Goal: Contribute content: Contribute content

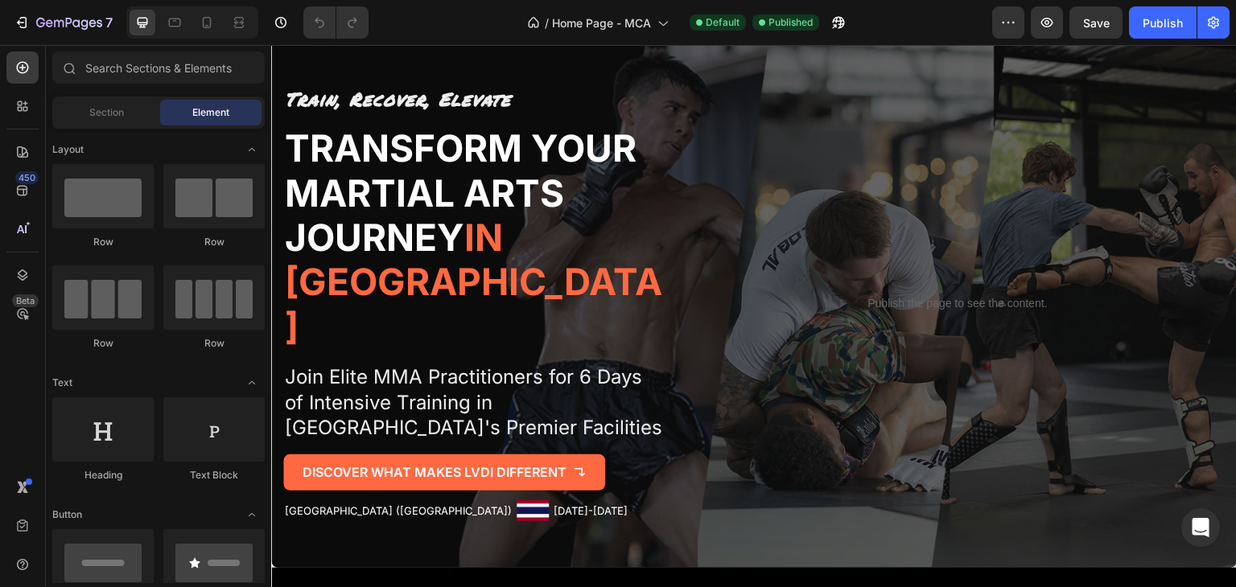
scroll to position [159, 0]
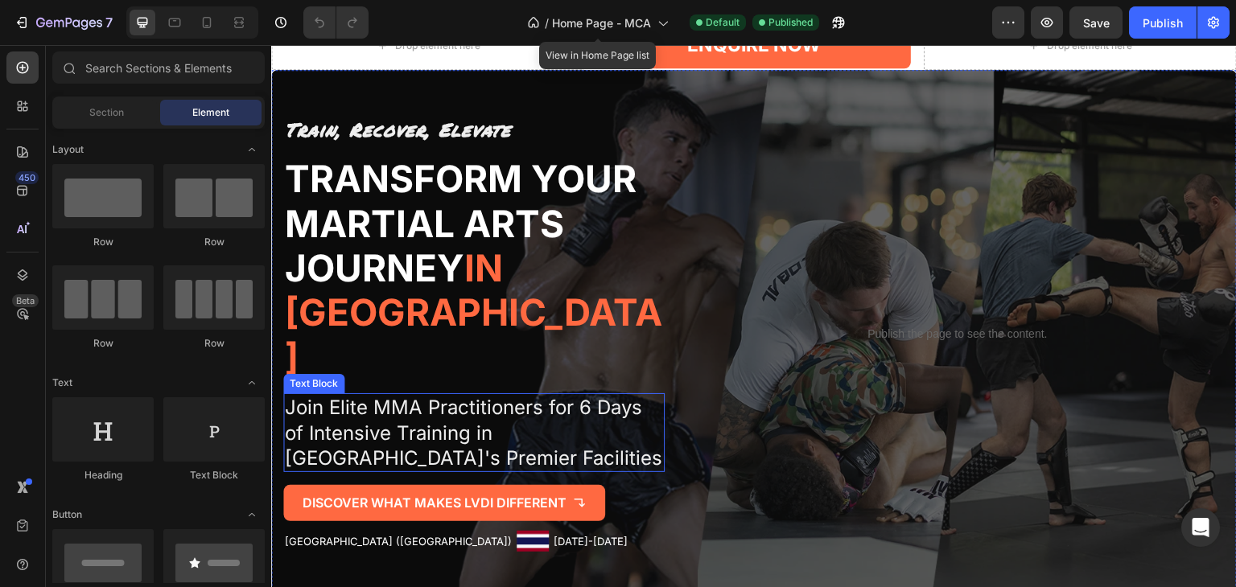
click at [425, 412] on p "Join Elite MMA Practitioners for 6 Days of Intensive Training in [GEOGRAPHIC_DA…" at bounding box center [474, 433] width 378 height 76
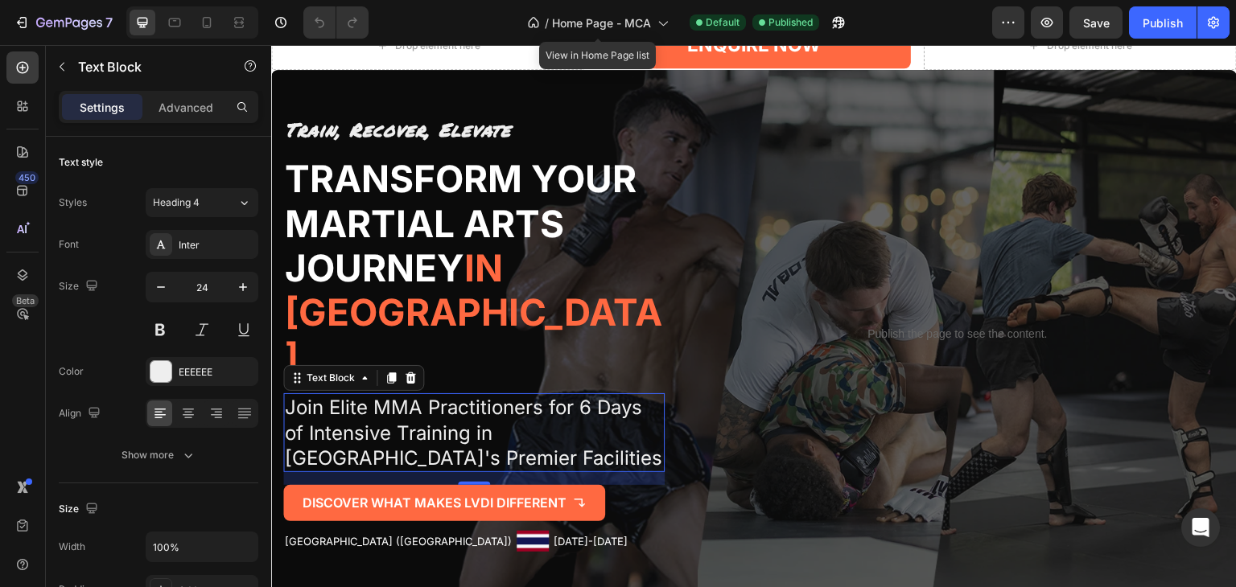
click at [425, 412] on p "Join Elite MMA Practitioners for 6 Days of Intensive Training in [GEOGRAPHIC_DA…" at bounding box center [474, 433] width 378 height 76
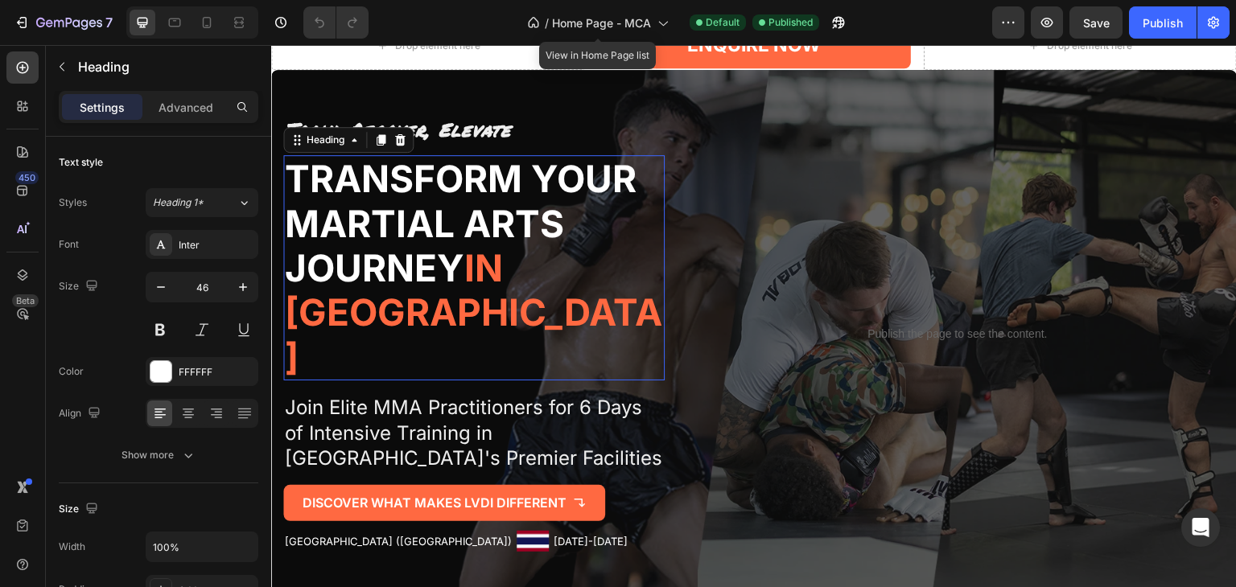
click at [487, 234] on h2 "Transform Your Martial Arts Journey in [GEOGRAPHIC_DATA]" at bounding box center [473, 267] width 381 height 225
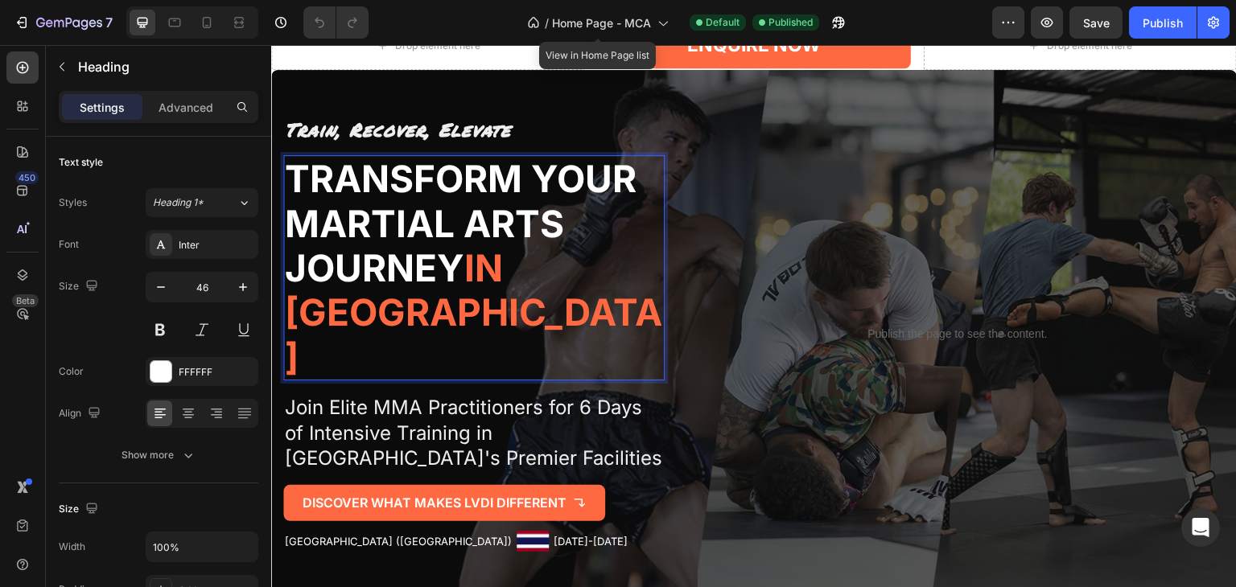
click at [469, 278] on p "Transform Your Martial Arts Journey in [GEOGRAPHIC_DATA]" at bounding box center [474, 268] width 378 height 222
click at [462, 282] on p "Transform Your Martial Arts Journey in [GEOGRAPHIC_DATA]" at bounding box center [474, 268] width 378 height 222
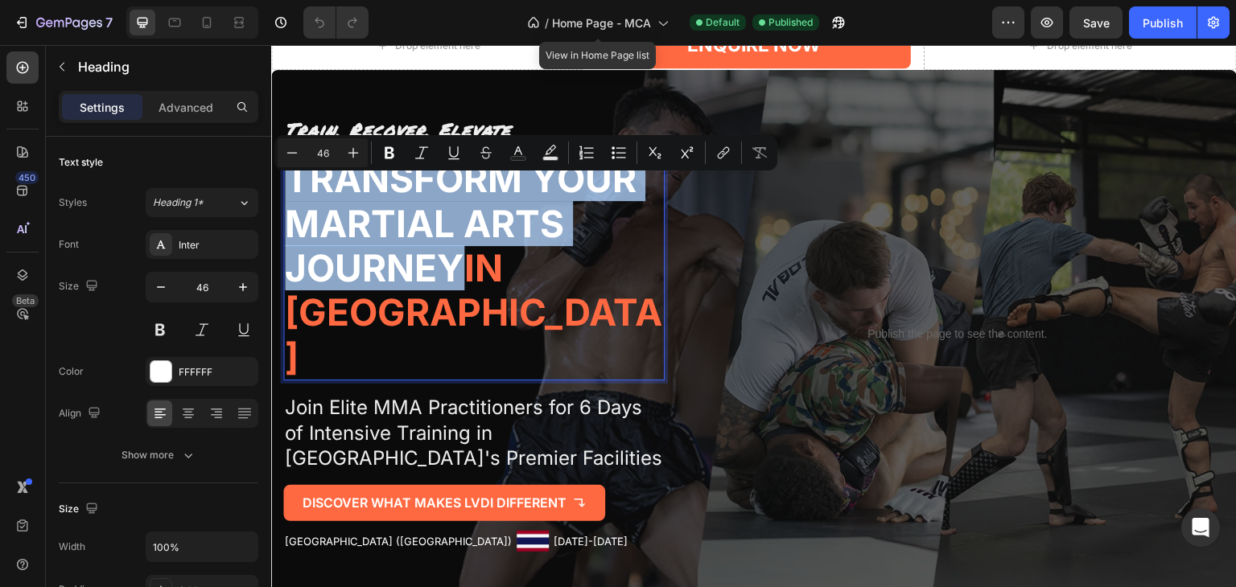
drag, startPoint x: 462, startPoint y: 282, endPoint x: 293, endPoint y: 200, distance: 187.9
click at [293, 200] on p "Transform Your Martial Arts Journey in [GEOGRAPHIC_DATA]" at bounding box center [474, 268] width 378 height 222
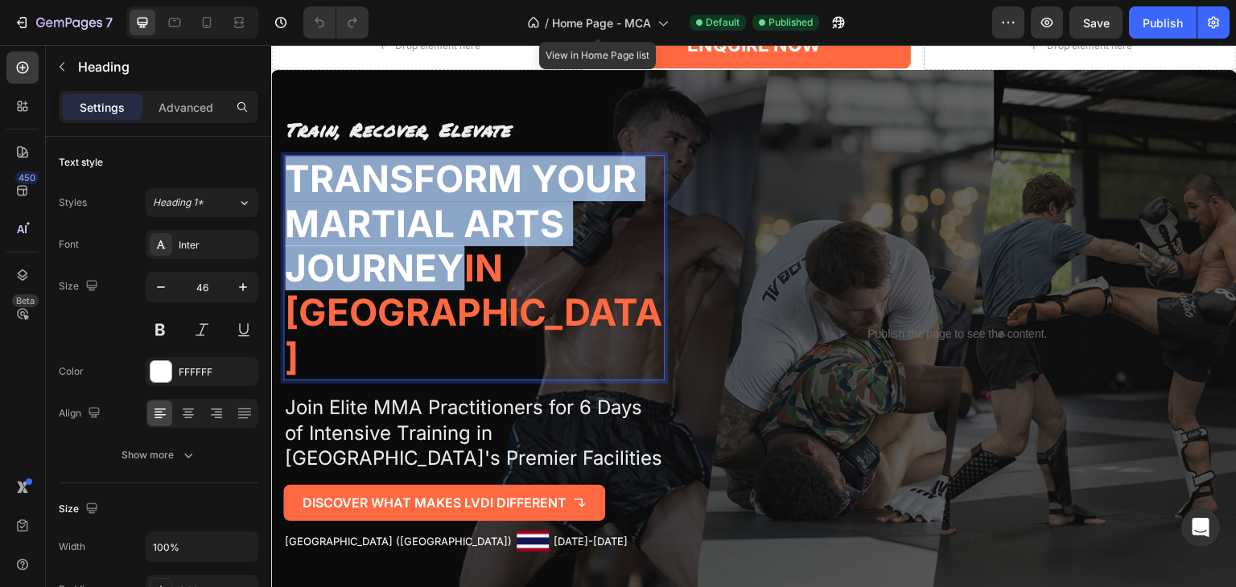
scroll to position [138, 0]
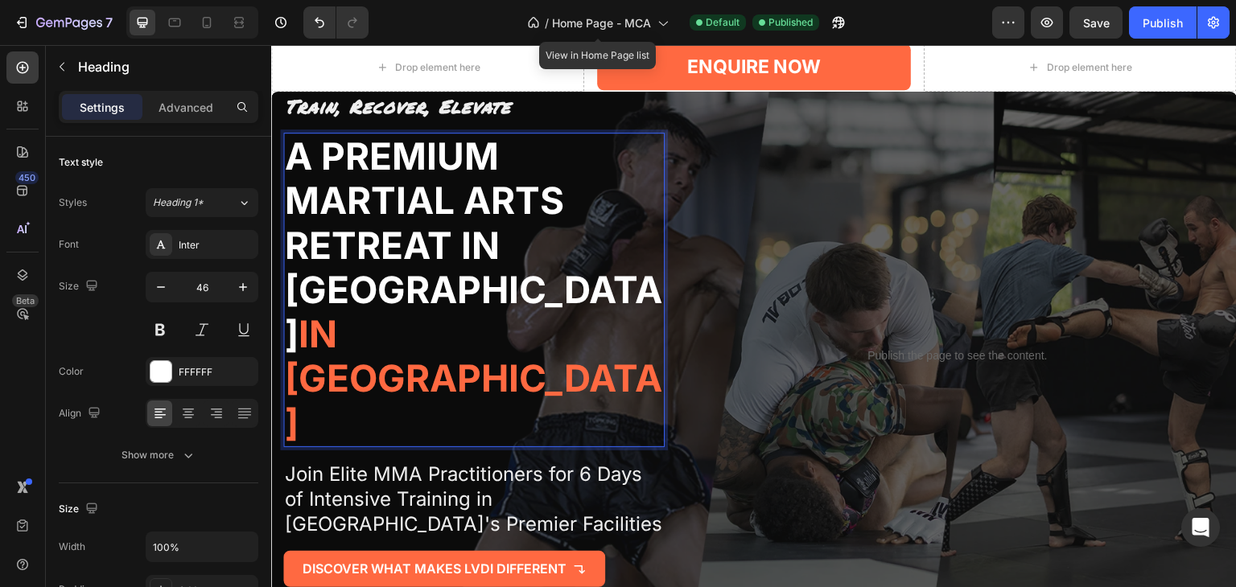
click at [460, 367] on span "in [GEOGRAPHIC_DATA]" at bounding box center [473, 378] width 377 height 134
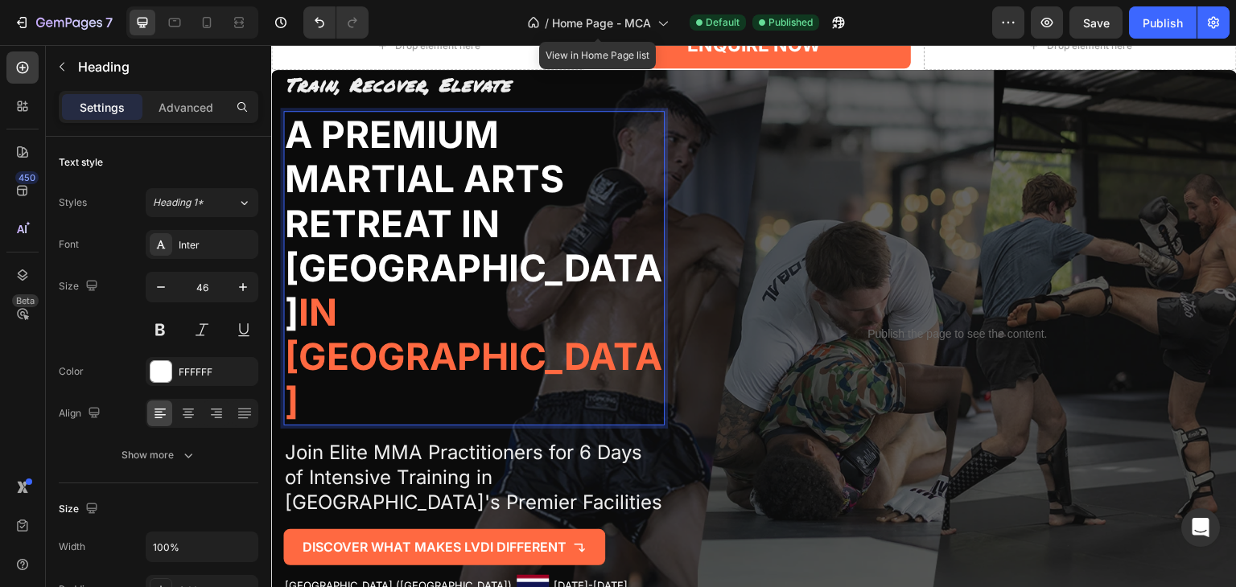
click at [435, 338] on p "A premium martial arts retreat in [GEOGRAPHIC_DATA] in [GEOGRAPHIC_DATA]" at bounding box center [474, 268] width 378 height 311
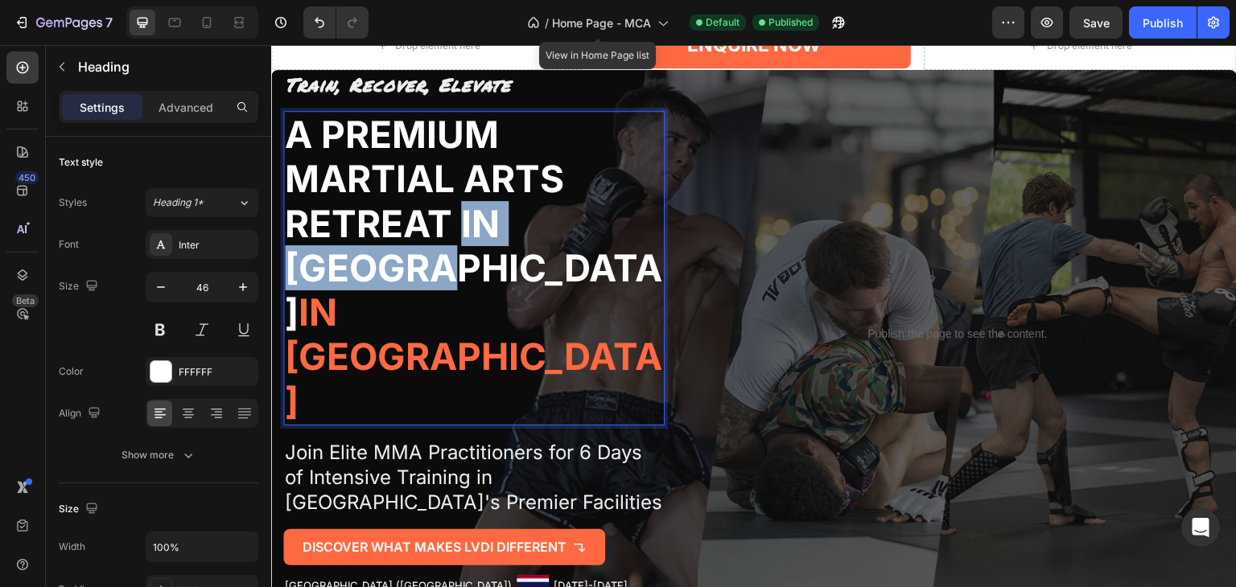
drag, startPoint x: 435, startPoint y: 338, endPoint x: 462, endPoint y: 296, distance: 50.0
click at [462, 296] on p "A premium martial arts retreat in [GEOGRAPHIC_DATA] in [GEOGRAPHIC_DATA]" at bounding box center [474, 268] width 378 height 311
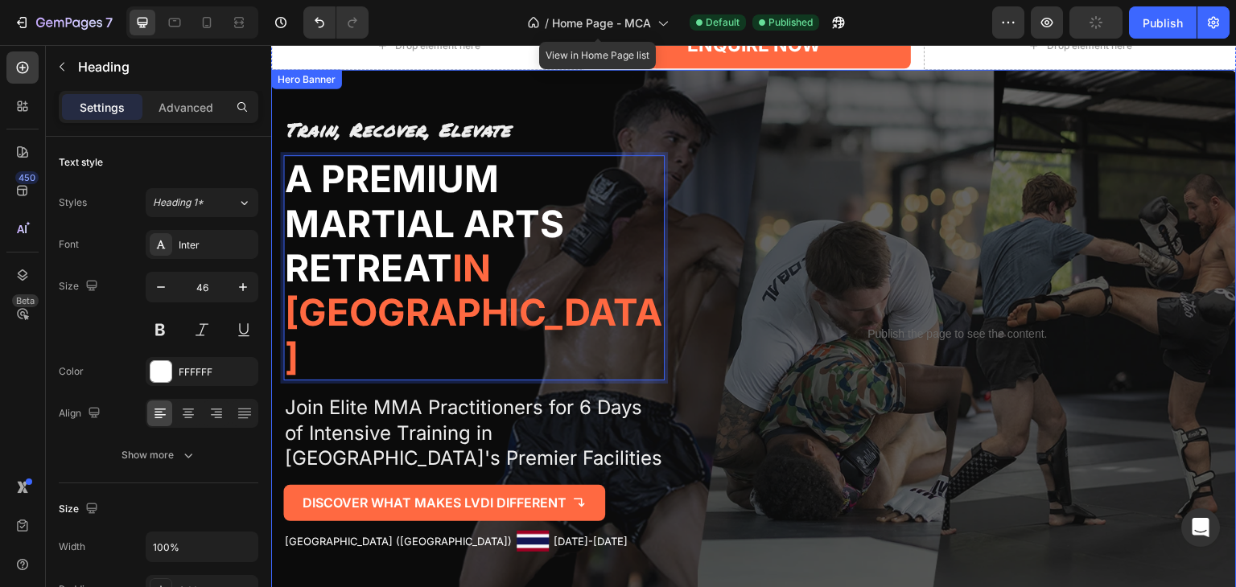
click at [781, 272] on div "Publish the page to see the content. Custom Code" at bounding box center [957, 334] width 534 height 437
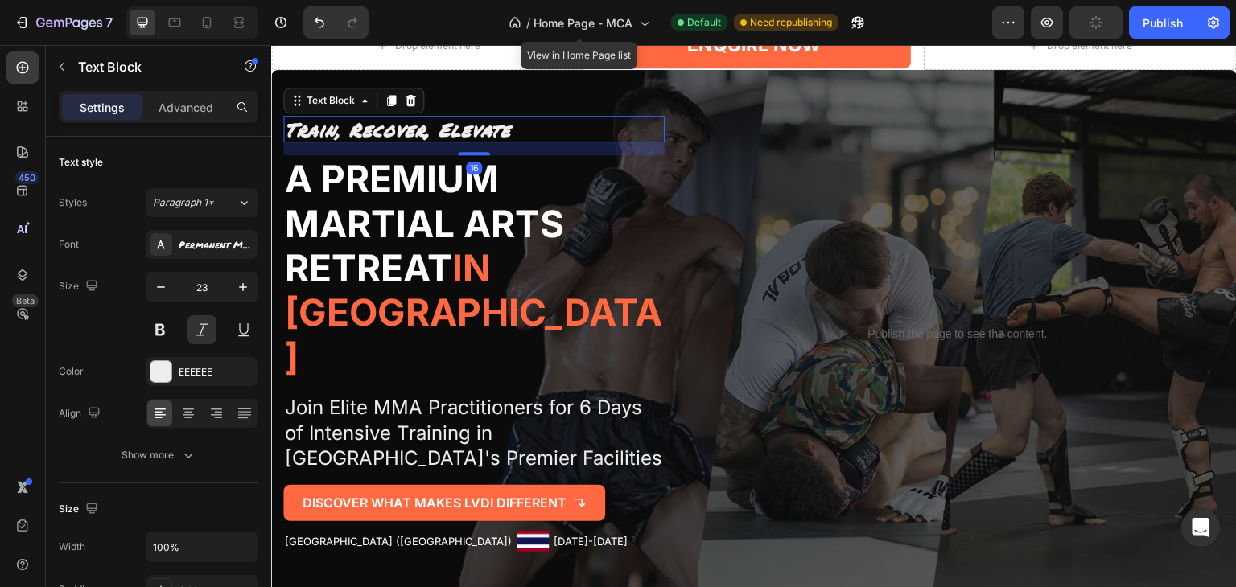
click at [428, 142] on strong "Train, Recover, Elevate" at bounding box center [398, 129] width 226 height 27
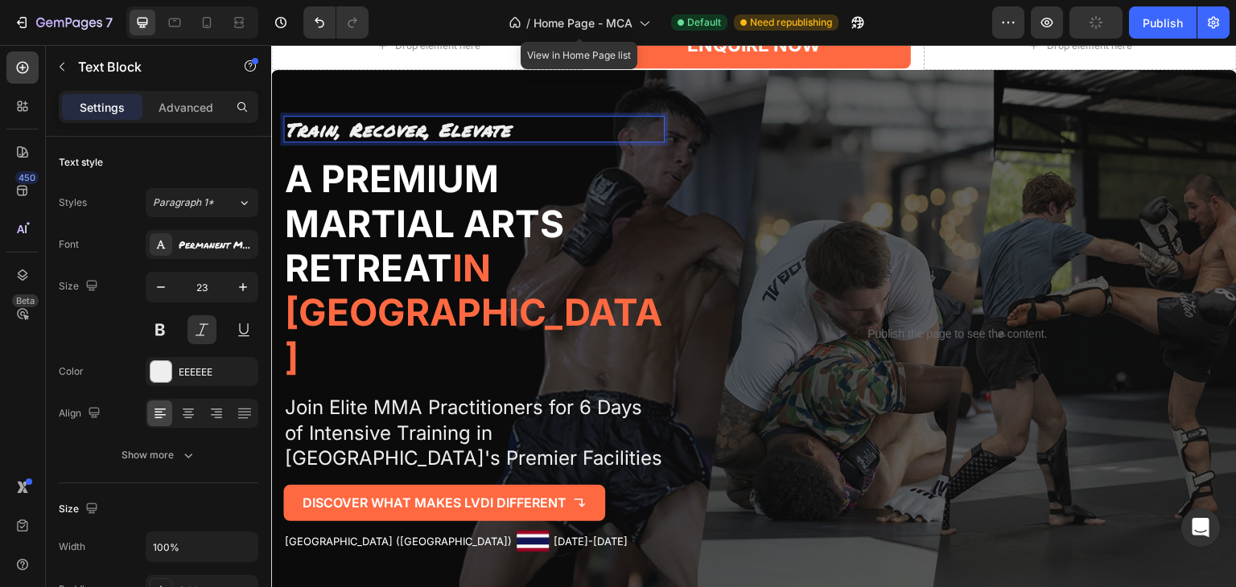
click at [422, 142] on strong "Train, Recover, Elevate" at bounding box center [398, 129] width 226 height 27
click at [542, 142] on p "Train, Recharge, Elevate" at bounding box center [474, 129] width 378 height 24
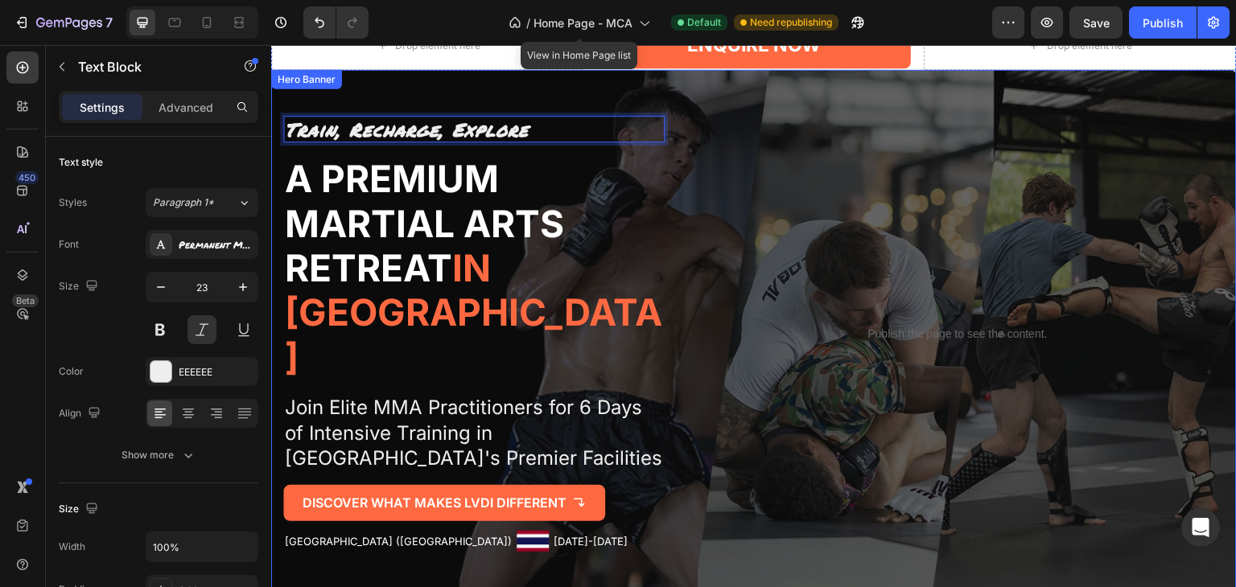
click at [683, 233] on div "Train, Recharge, Explore Text Block 16 A premium martial arts retreat in [GEOGR…" at bounding box center [754, 334] width 966 height 488
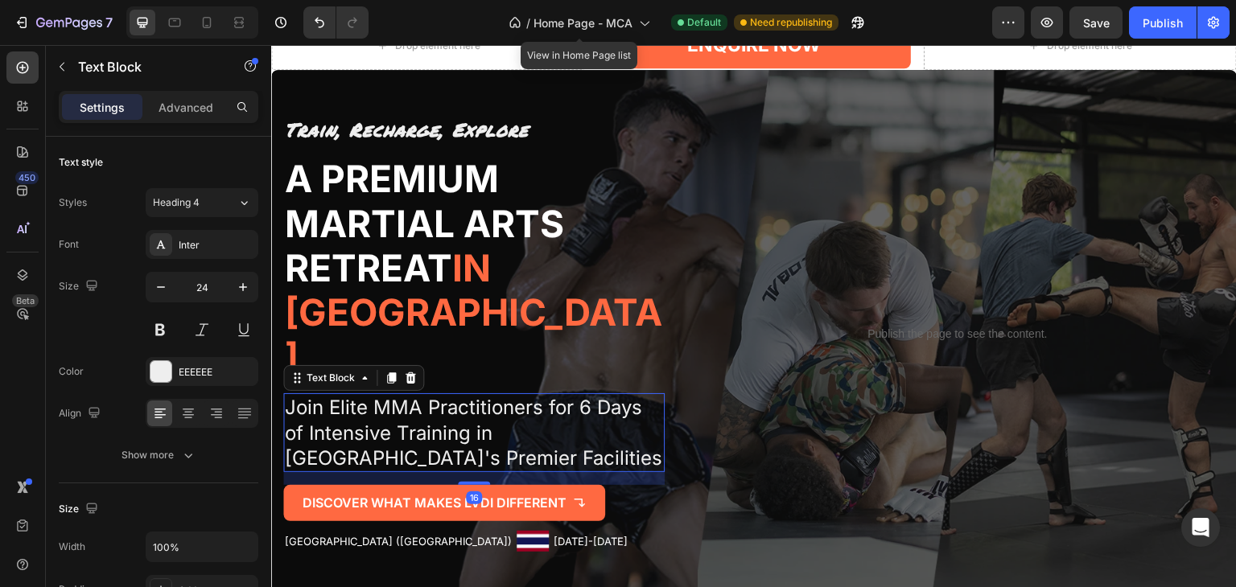
click at [425, 407] on p "Join Elite MMA Practitioners for 6 Days of Intensive Training in [GEOGRAPHIC_DA…" at bounding box center [474, 433] width 378 height 76
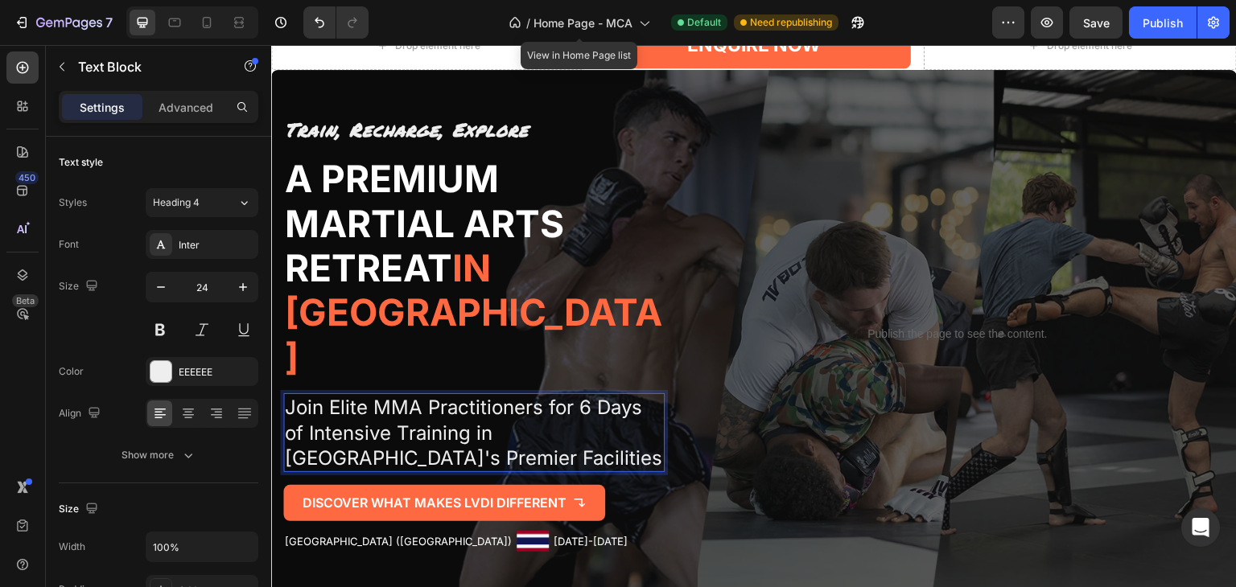
click at [444, 430] on p "Join Elite MMA Practitioners for 6 Days of Intensive Training in [GEOGRAPHIC_DA…" at bounding box center [474, 433] width 378 height 76
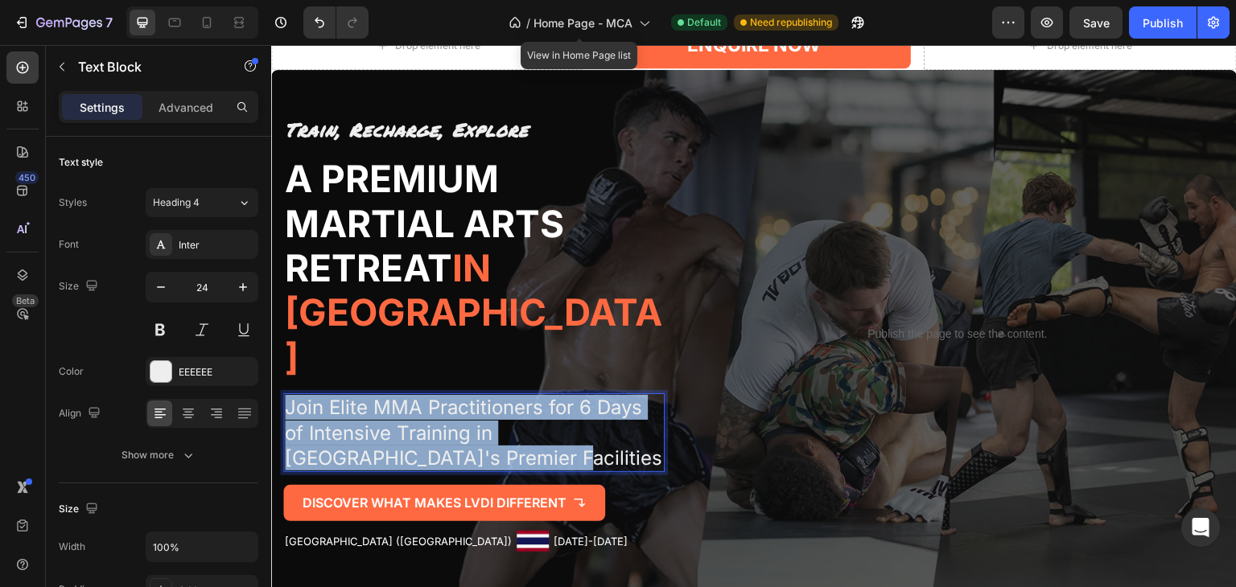
drag, startPoint x: 444, startPoint y: 430, endPoint x: 270, endPoint y: 378, distance: 181.3
click at [271, 378] on div "Train, Recharge, Explore Text Block A premium martial arts retreat in [GEOGRAPH…" at bounding box center [754, 334] width 966 height 488
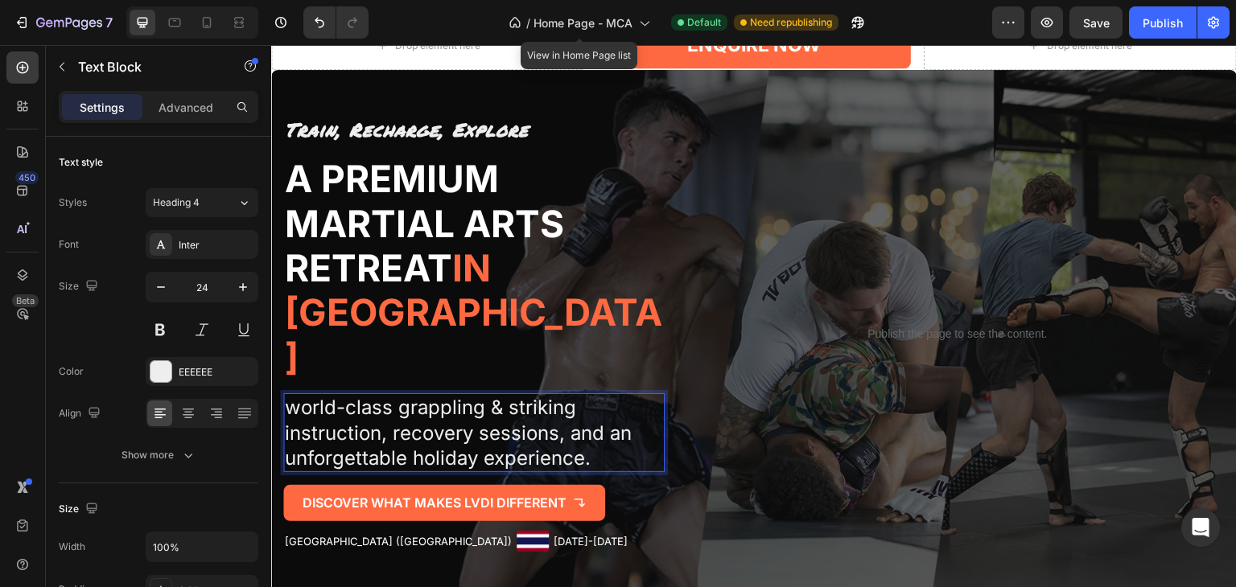
click at [298, 395] on p "world-class grappling & striking instruction, recovery sessions, and an unforge…" at bounding box center [474, 433] width 378 height 76
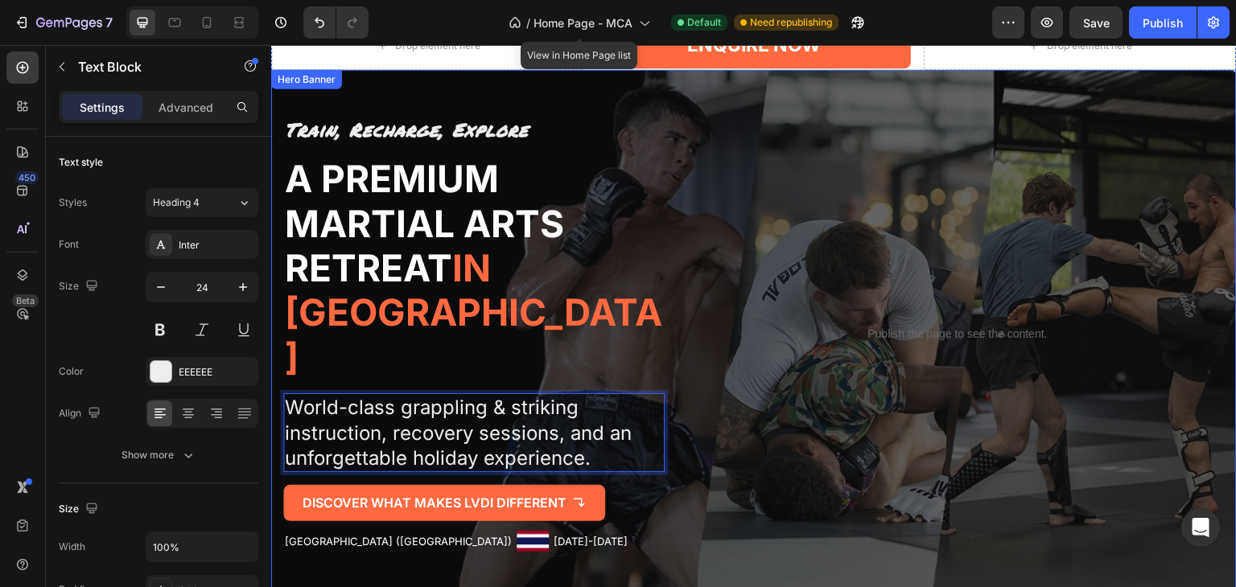
click at [694, 303] on div "Publish the page to see the content. Custom Code" at bounding box center [957, 334] width 534 height 437
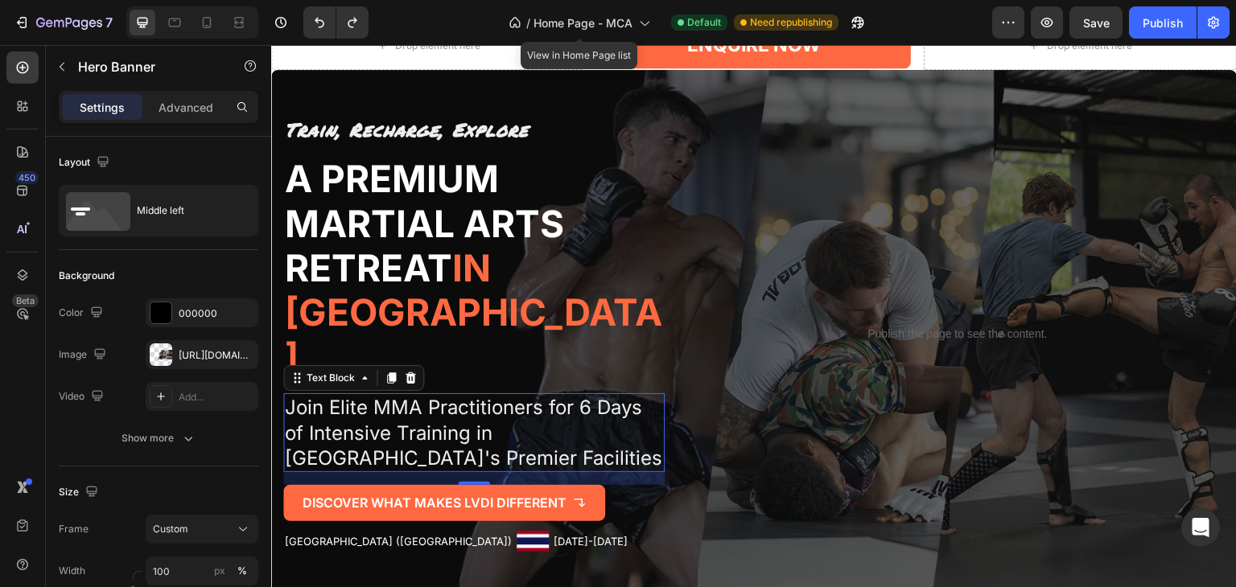
click at [476, 426] on p "Join Elite MMA Practitioners for 6 Days of Intensive Training in [GEOGRAPHIC_DA…" at bounding box center [474, 433] width 378 height 76
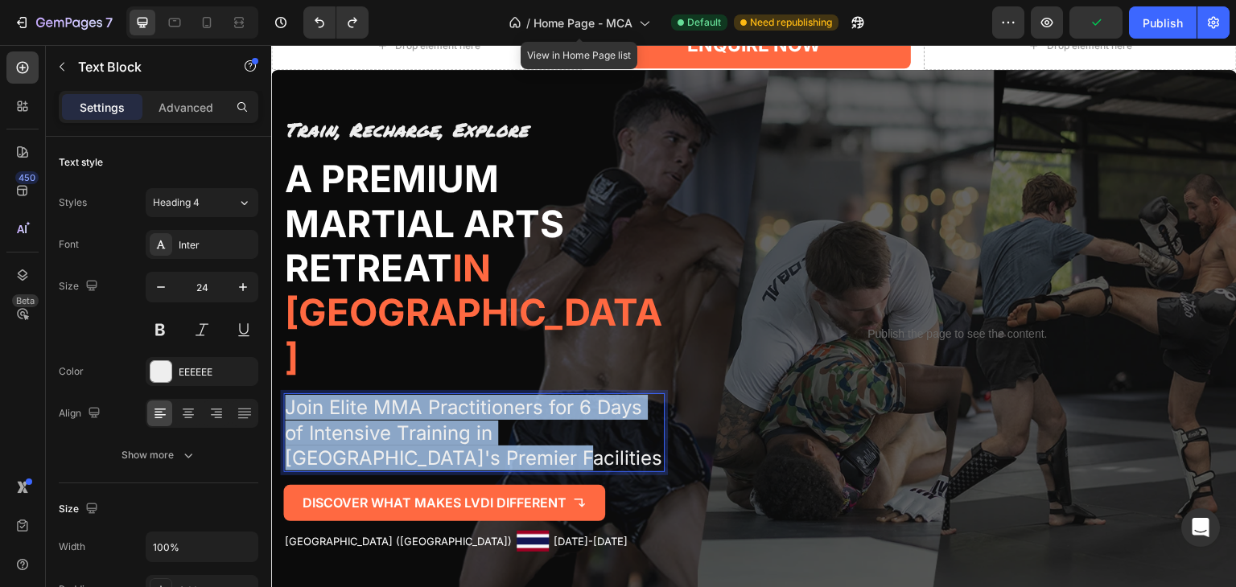
drag, startPoint x: 452, startPoint y: 440, endPoint x: 284, endPoint y: 393, distance: 174.8
click at [285, 395] on p "Join Elite MMA Practitioners for 6 Days of Intensive Training in [GEOGRAPHIC_DA…" at bounding box center [474, 433] width 378 height 76
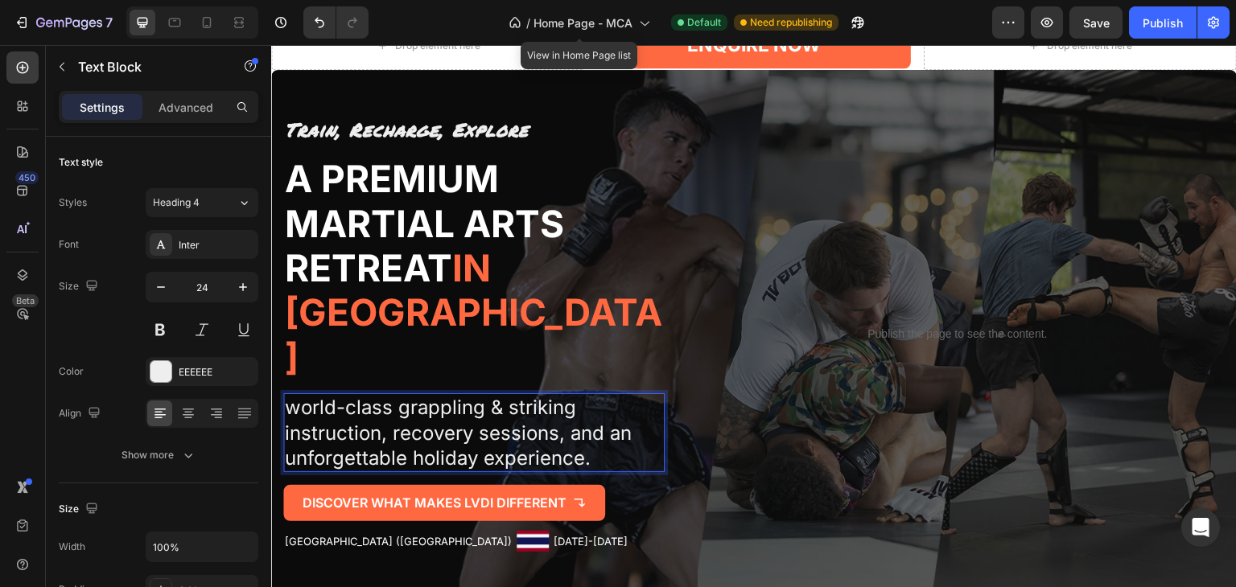
click at [293, 395] on p "world-class grappling & striking instruction, recovery sessions, and an unforge…" at bounding box center [474, 433] width 378 height 76
click at [611, 440] on p "World-class grappling & striking instruction, recovery sessions, and an unforge…" at bounding box center [474, 433] width 378 height 76
click at [351, 395] on p "World-class grappling & striking instruction, recovery sessions, and an unforge…" at bounding box center [474, 433] width 378 height 76
click at [356, 395] on p "World-class grappling & striking instruction, recovery sessions, and an unforge…" at bounding box center [474, 433] width 378 height 76
click at [419, 395] on p "World-Class grappling & striking instruction, recovery sessions, and an unforge…" at bounding box center [474, 433] width 378 height 76
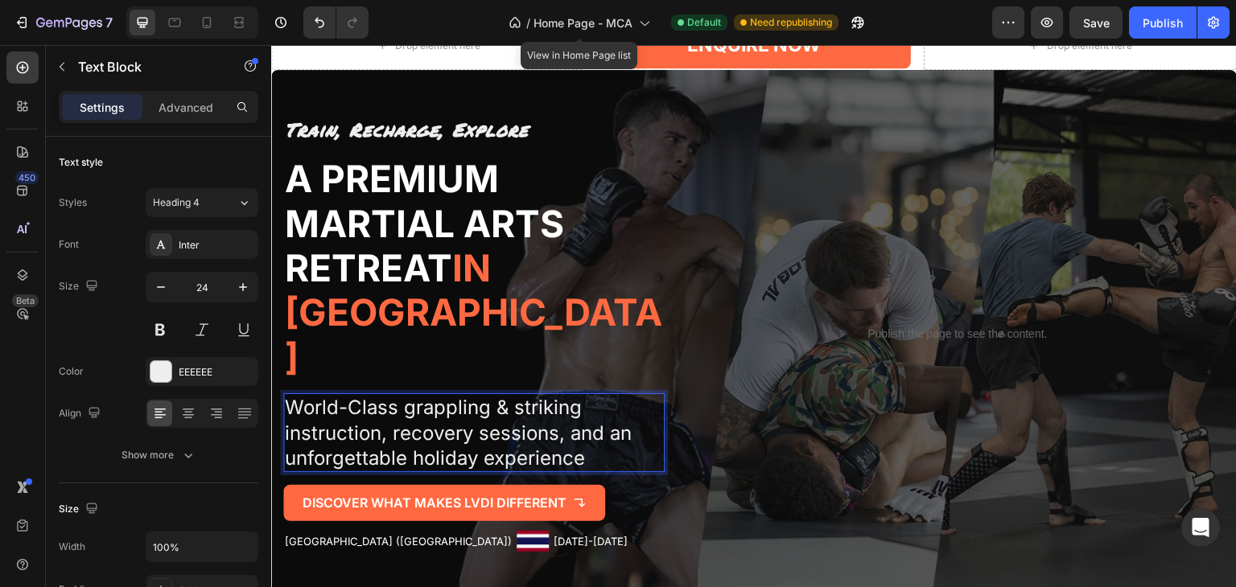
click at [415, 395] on p "World-Class grappling & striking instruction, recovery sessions, and an unforge…" at bounding box center [474, 433] width 378 height 76
click at [521, 395] on p "World-Class Grappling & striking instruction, recovery sessions, and an unforge…" at bounding box center [474, 433] width 378 height 76
click at [291, 414] on p "World-Class Grappling & Striking instruction, recovery sessions, and an unforge…" at bounding box center [474, 433] width 378 height 76
click at [400, 416] on p "World-Class Grappling & Striking instruction, recovery sessions, and an unforge…" at bounding box center [474, 433] width 378 height 76
click at [499, 406] on p "World-Class Grappling & Striking instruction, Recovery sessions, and an unforge…" at bounding box center [474, 433] width 378 height 76
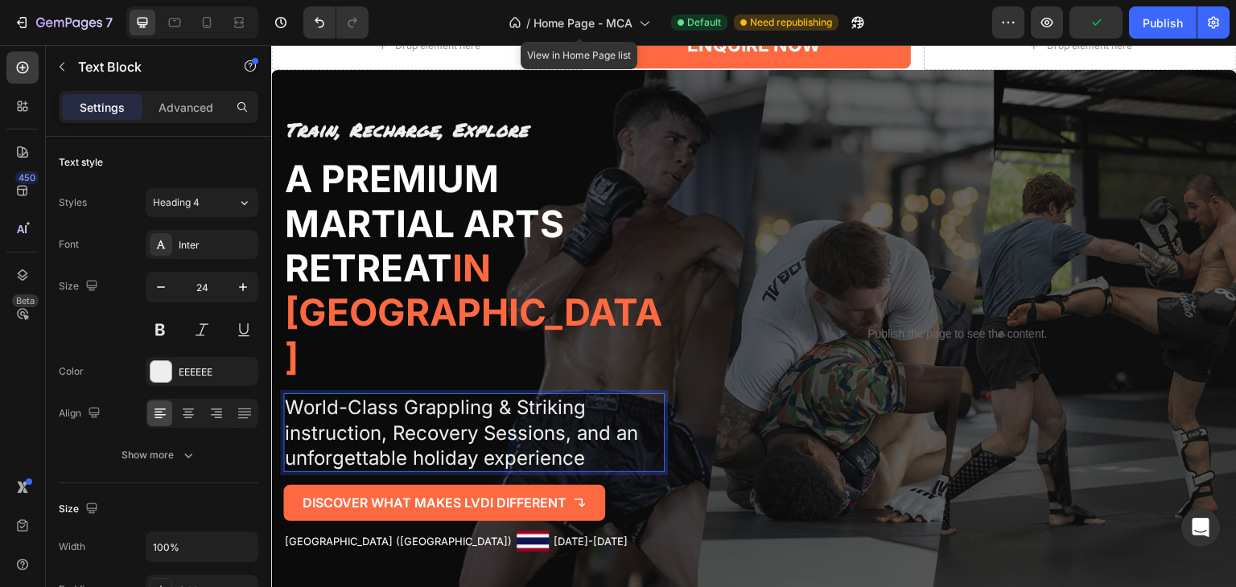
click at [426, 432] on p "World-Class Grappling & Striking instruction, Recovery Sessions, and an unforge…" at bounding box center [474, 433] width 378 height 76
click at [502, 436] on p "World-Class Grappling & Striking instruction, Recovery Sessions, and an unforge…" at bounding box center [474, 433] width 378 height 76
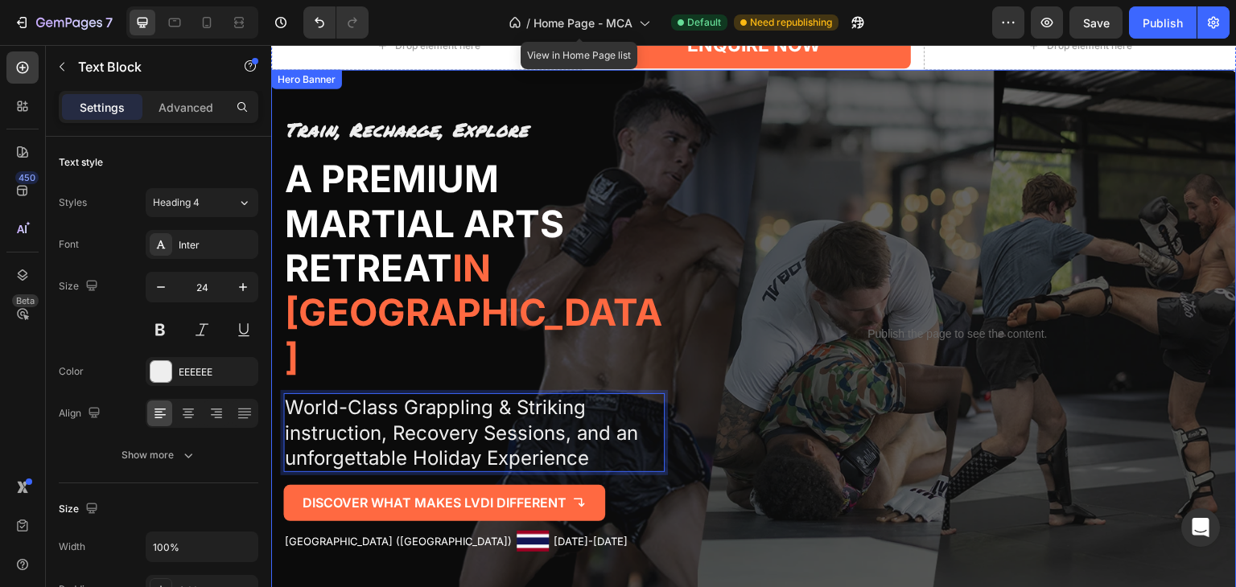
click at [800, 394] on div "Publish the page to see the content. Custom Code" at bounding box center [957, 334] width 534 height 437
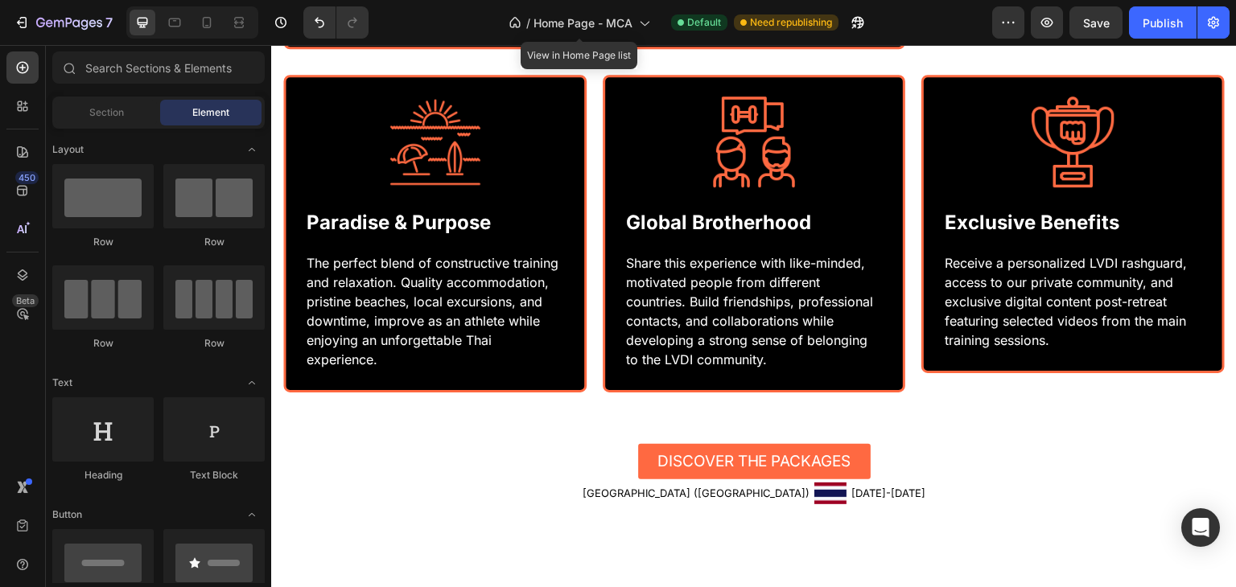
scroll to position [1752, 0]
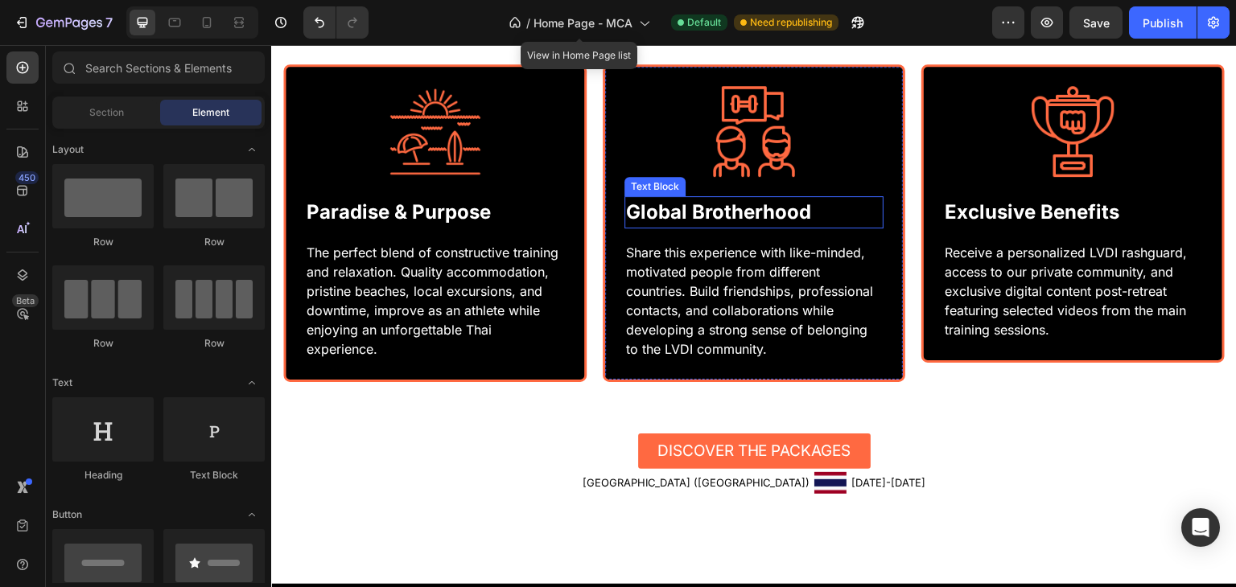
click at [771, 213] on p "Global Brotherhood" at bounding box center [754, 212] width 257 height 29
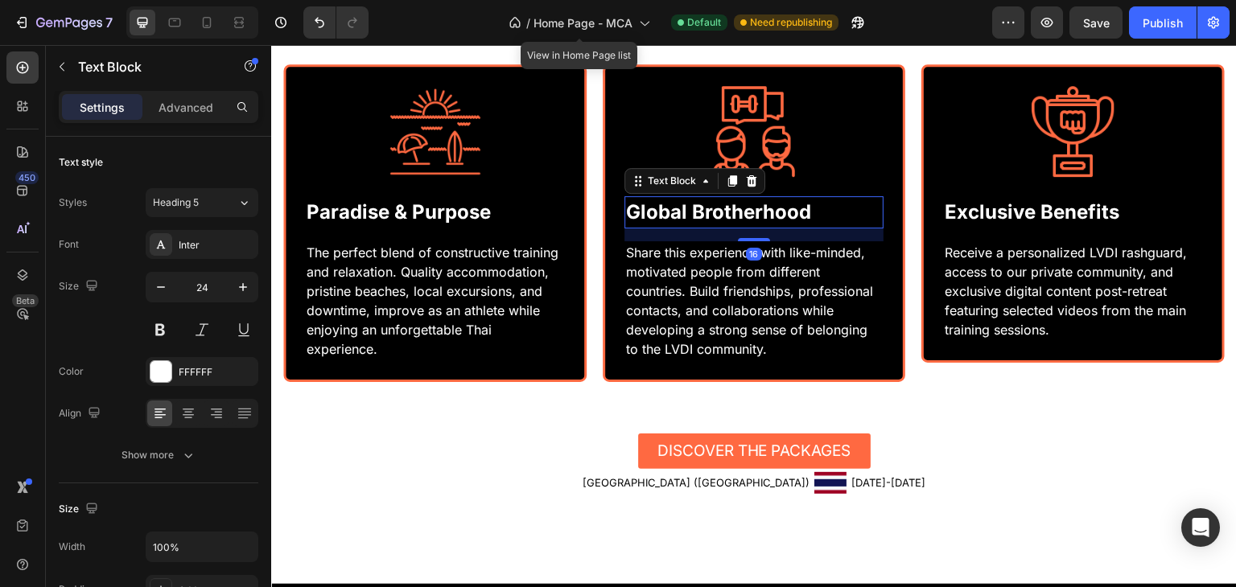
click at [797, 217] on p "Global Brotherhood" at bounding box center [754, 212] width 257 height 29
click at [806, 215] on p "Global Brotherhood" at bounding box center [754, 212] width 257 height 29
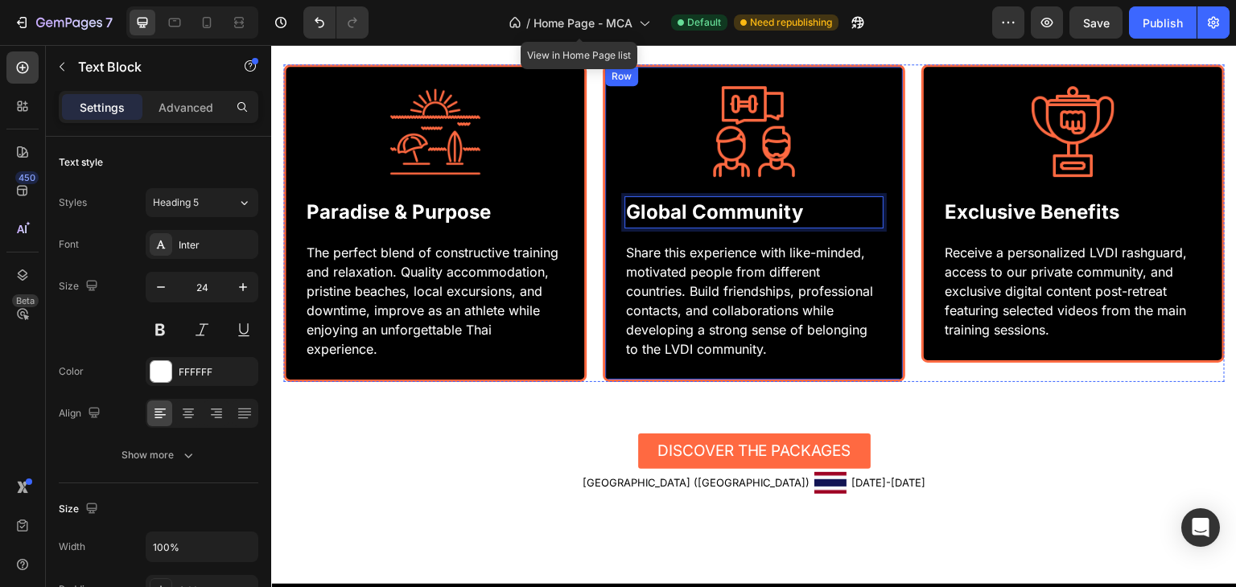
click at [843, 163] on div at bounding box center [754, 131] width 260 height 91
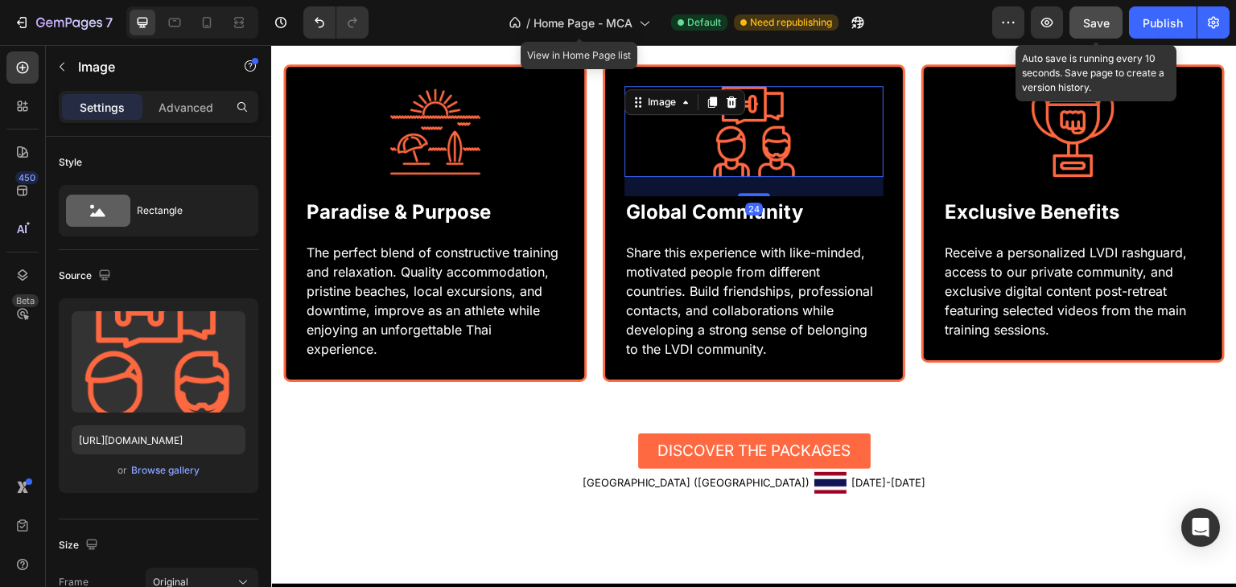
click at [1090, 33] on button "Save" at bounding box center [1095, 22] width 53 height 32
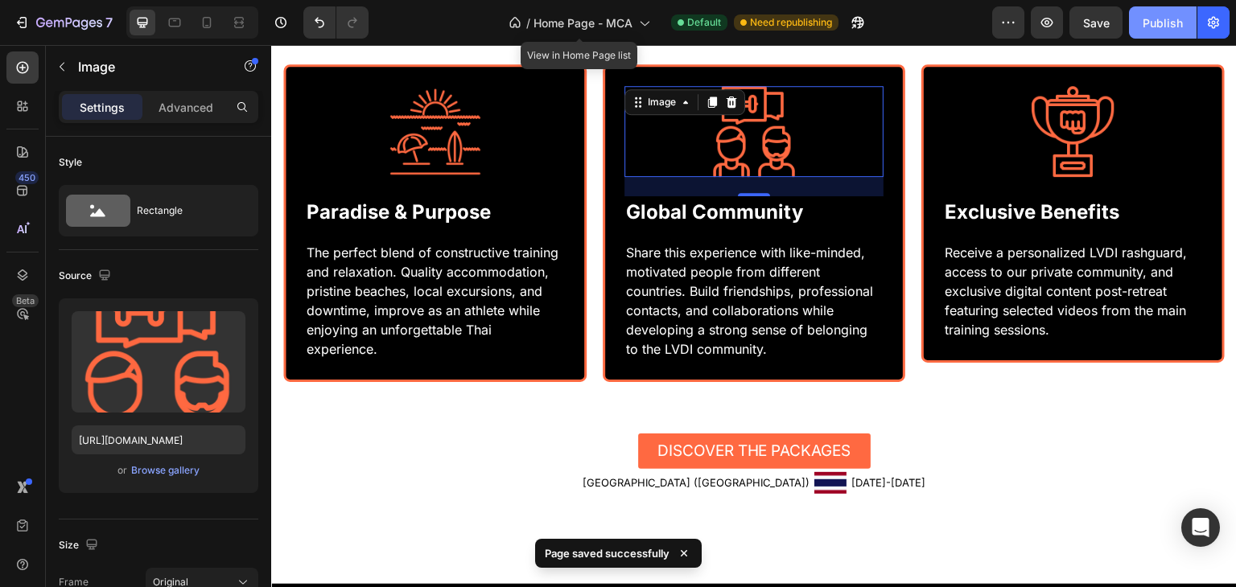
click at [1164, 17] on div "Publish" at bounding box center [1163, 22] width 40 height 17
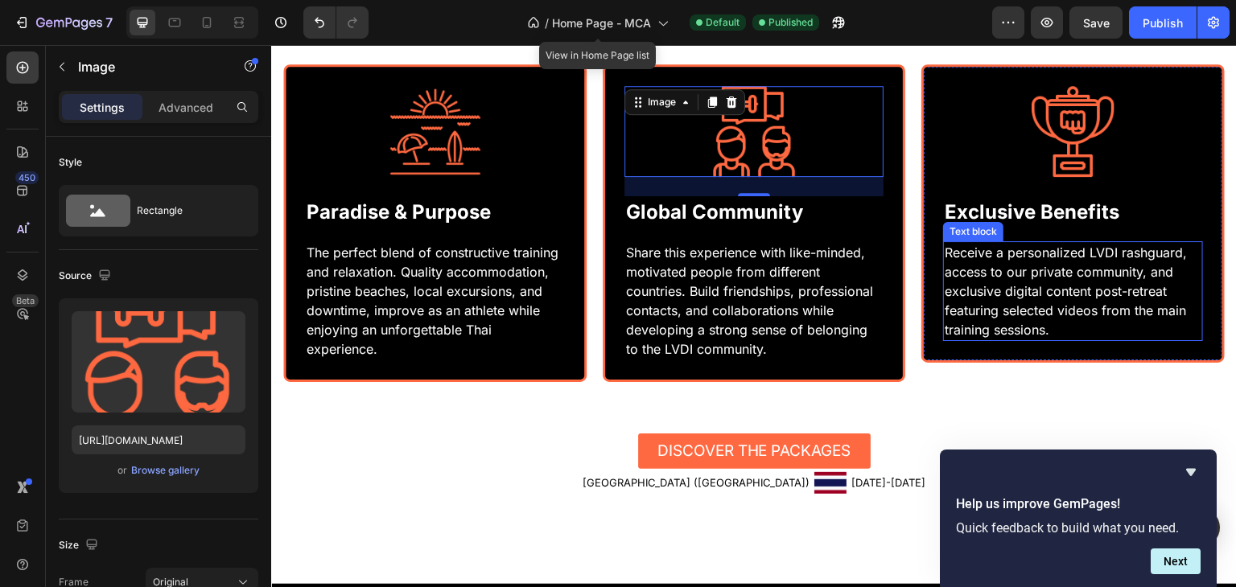
click at [1017, 440] on div "Discover the packages Button" at bounding box center [754, 452] width 942 height 36
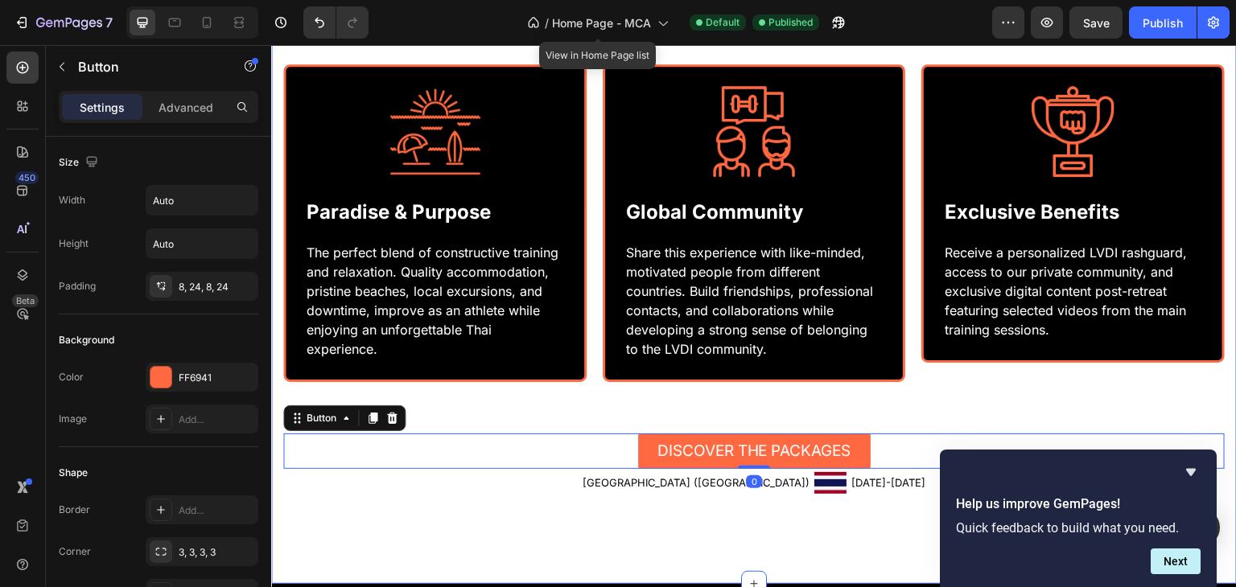
click at [970, 410] on div "Discover the packages Button 0" at bounding box center [754, 432] width 942 height 75
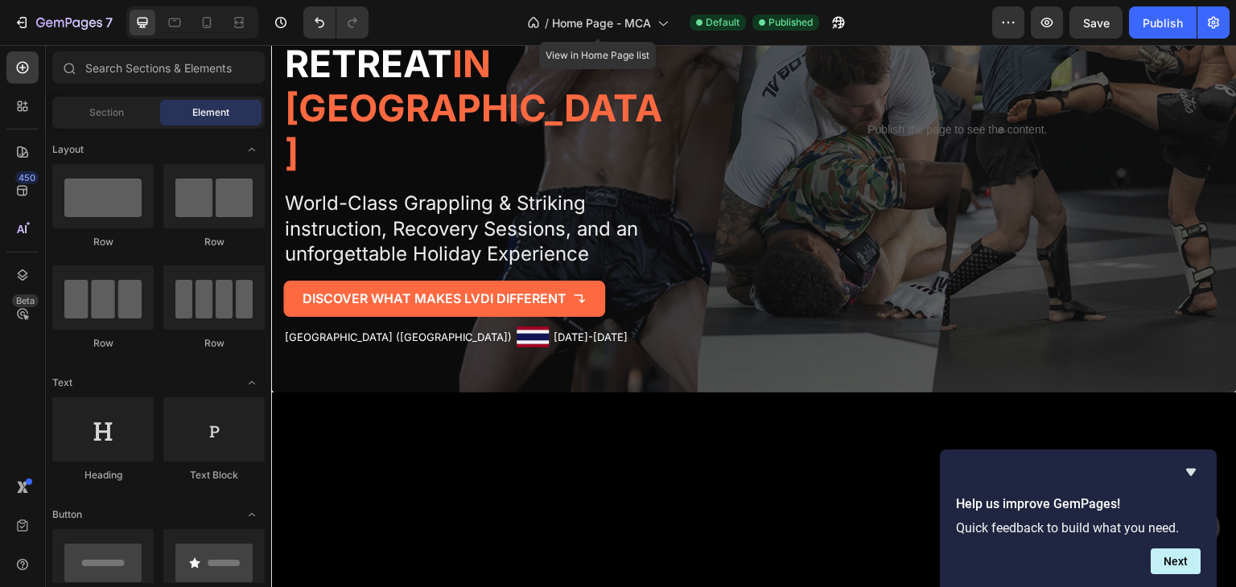
scroll to position [136, 0]
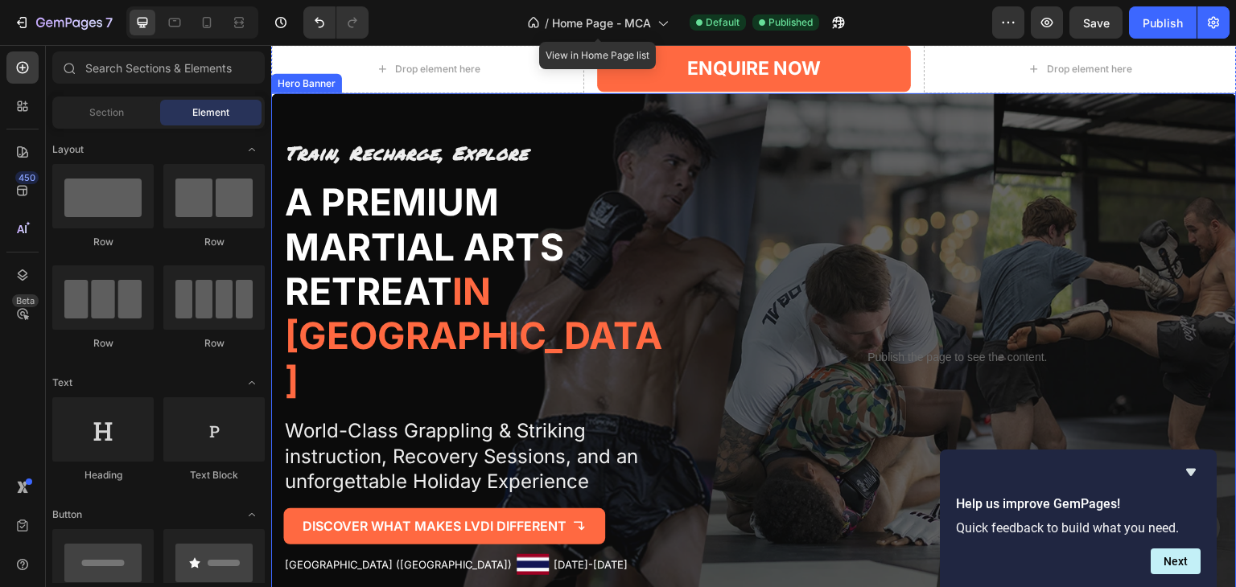
click at [800, 138] on div "Train, Recharge, Explore Text Block A premium martial arts retreat in [GEOGRAPH…" at bounding box center [754, 357] width 966 height 488
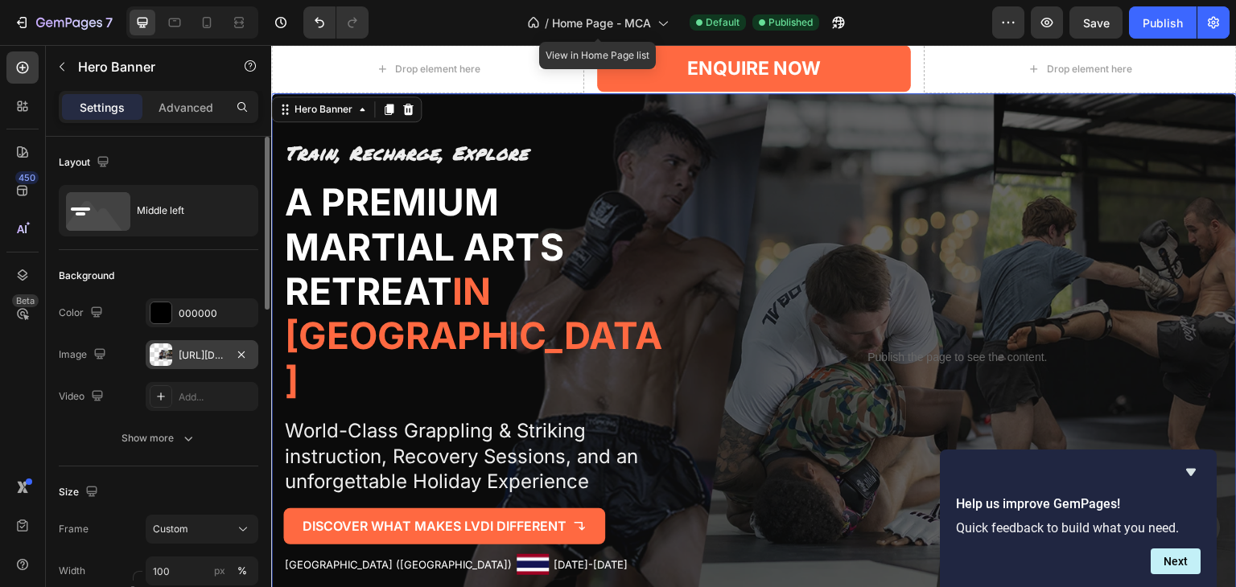
click at [171, 361] on div at bounding box center [161, 355] width 23 height 23
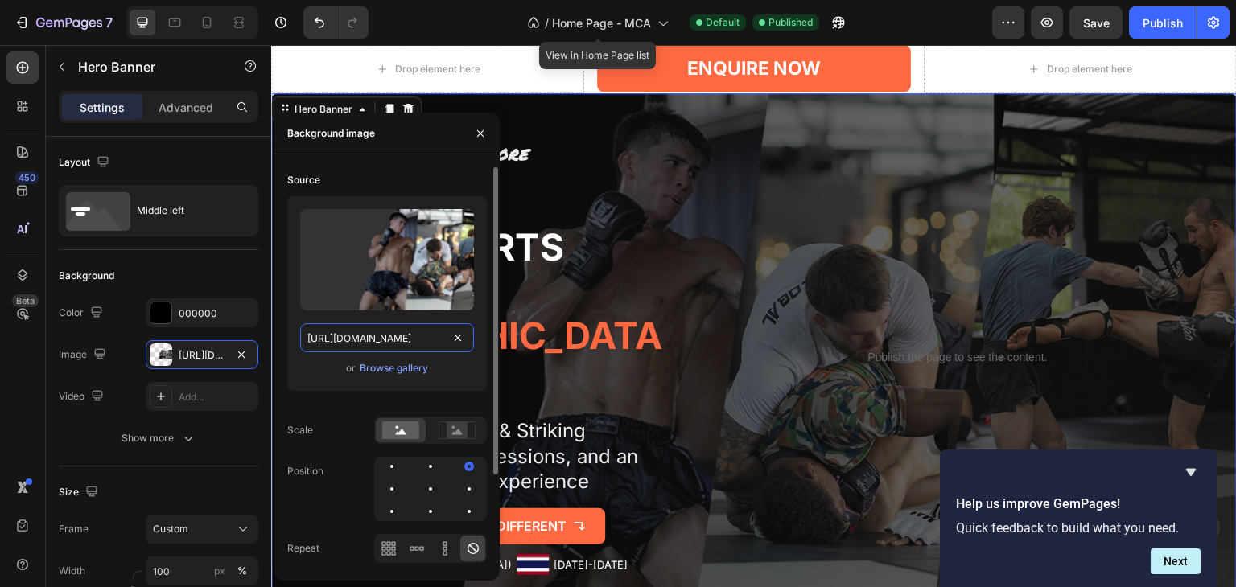
click at [374, 339] on input "[URL][DOMAIN_NAME]" at bounding box center [387, 337] width 174 height 29
click at [388, 369] on div "Browse gallery" at bounding box center [394, 368] width 68 height 14
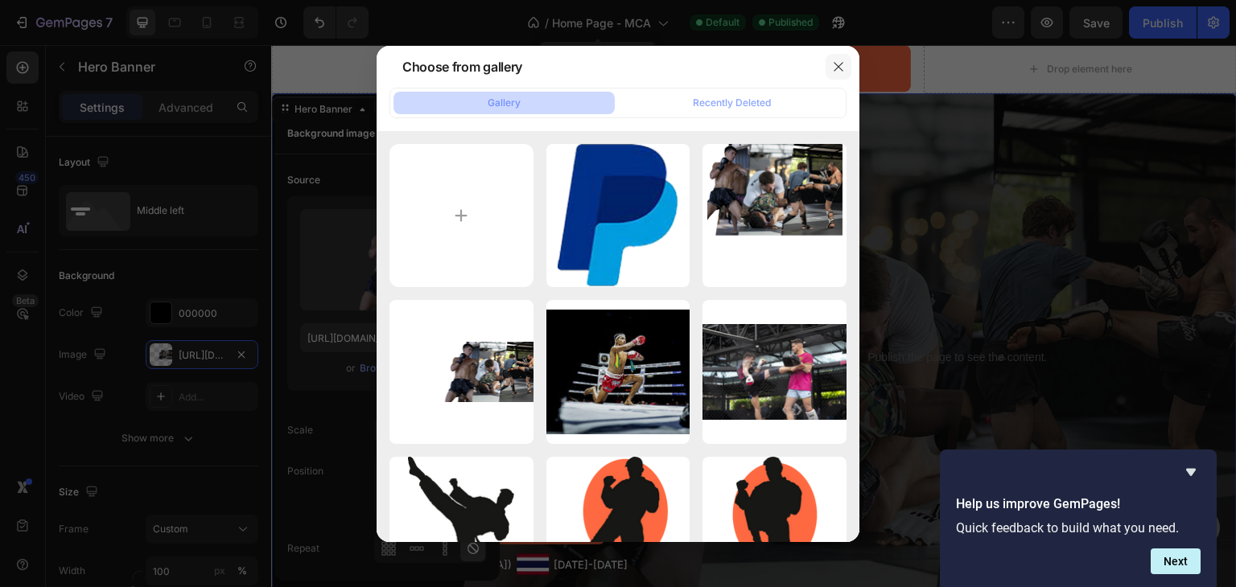
click at [840, 70] on icon "button" at bounding box center [838, 66] width 13 height 13
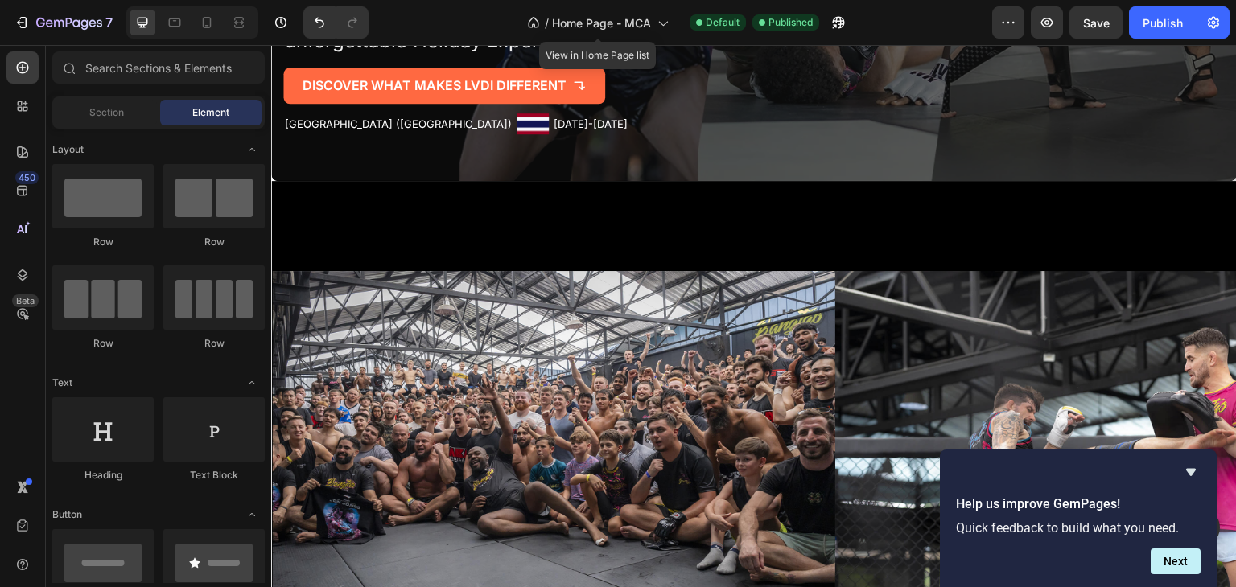
scroll to position [761, 0]
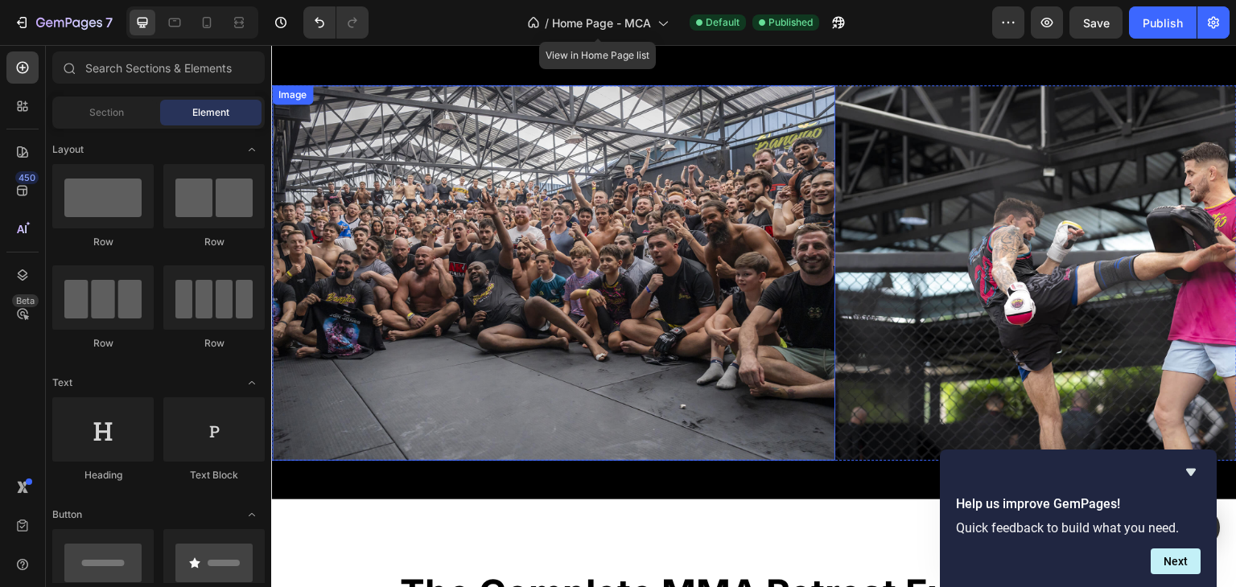
click at [632, 181] on img at bounding box center [553, 273] width 563 height 376
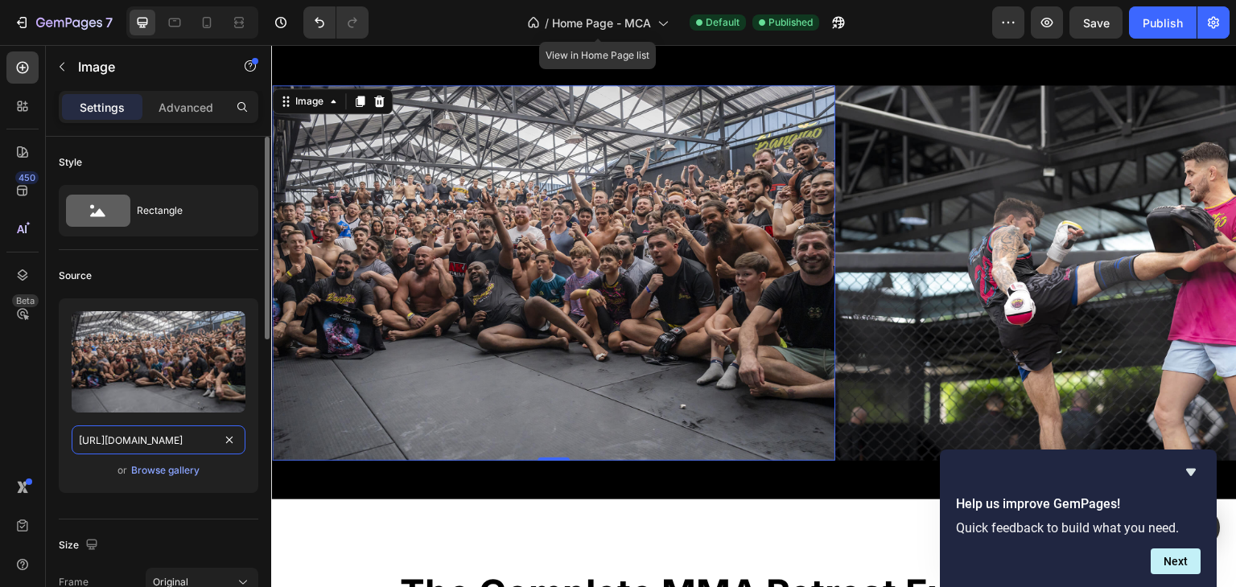
click at [185, 449] on input "[URL][DOMAIN_NAME]" at bounding box center [159, 440] width 174 height 29
click at [173, 473] on div "Browse gallery" at bounding box center [165, 471] width 68 height 14
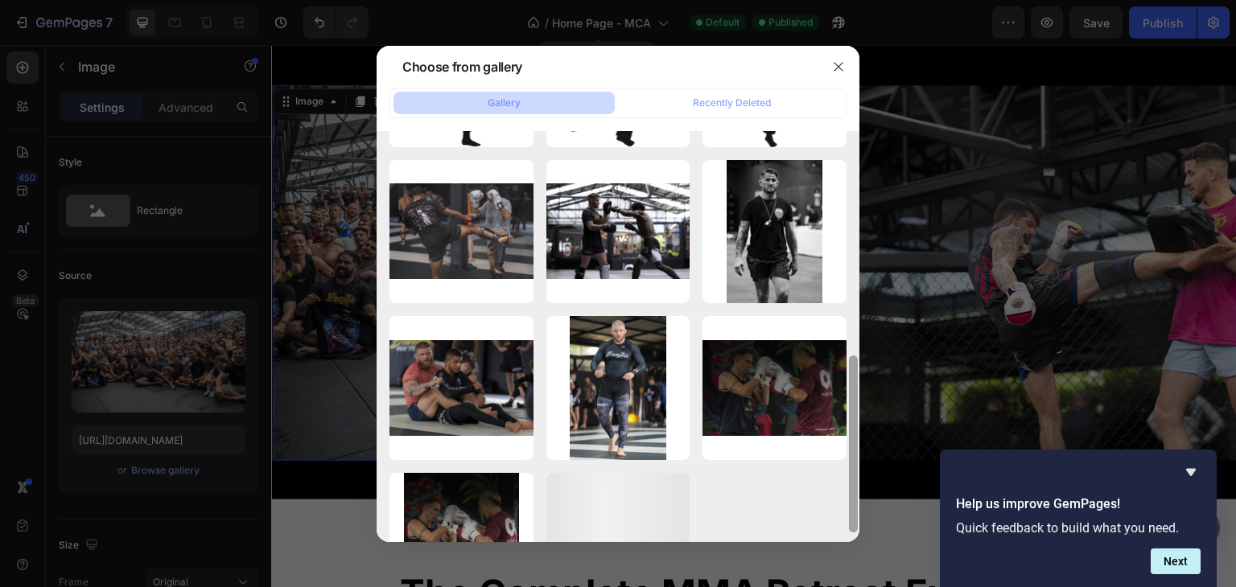
scroll to position [542, 0]
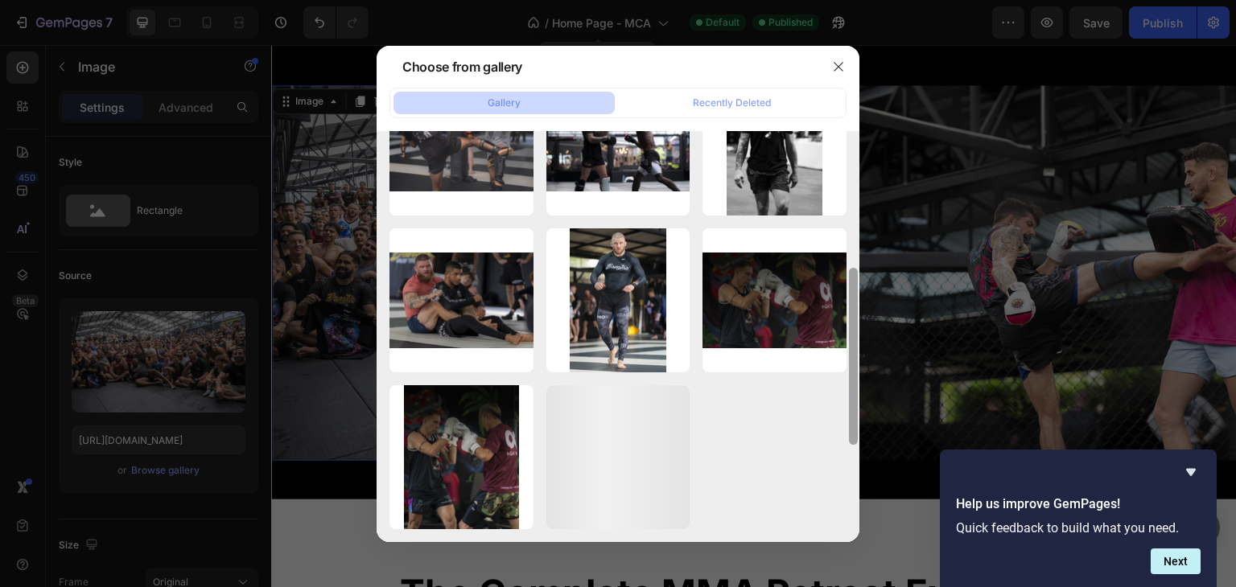
drag, startPoint x: 855, startPoint y: 192, endPoint x: 847, endPoint y: 450, distance: 257.6
click at [847, 450] on div at bounding box center [853, 269] width 12 height 411
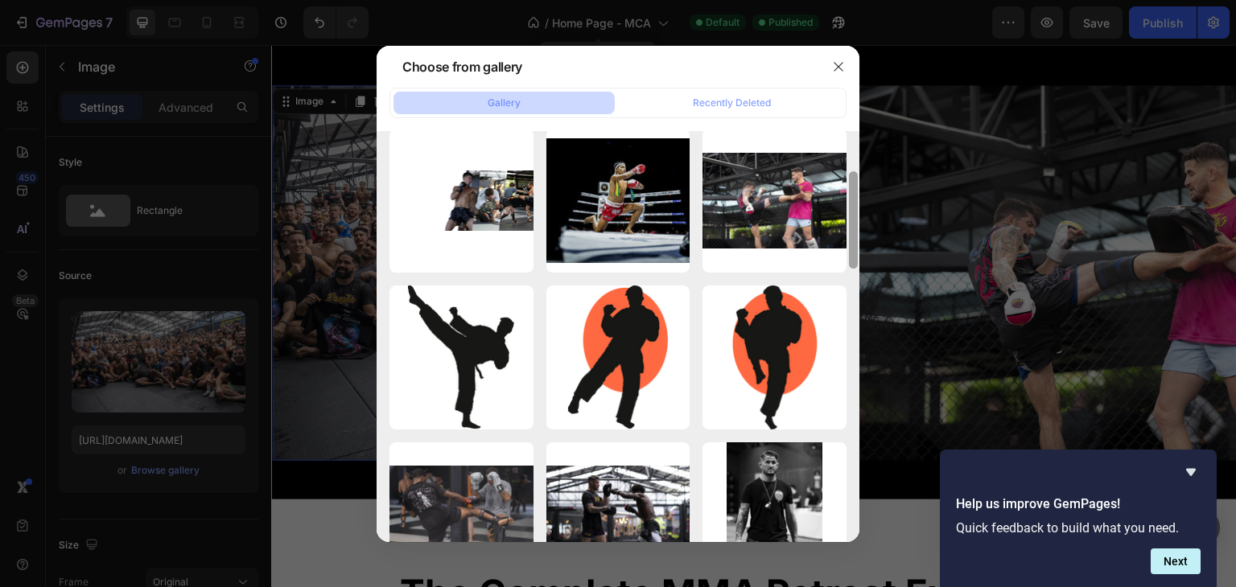
scroll to position [127, 0]
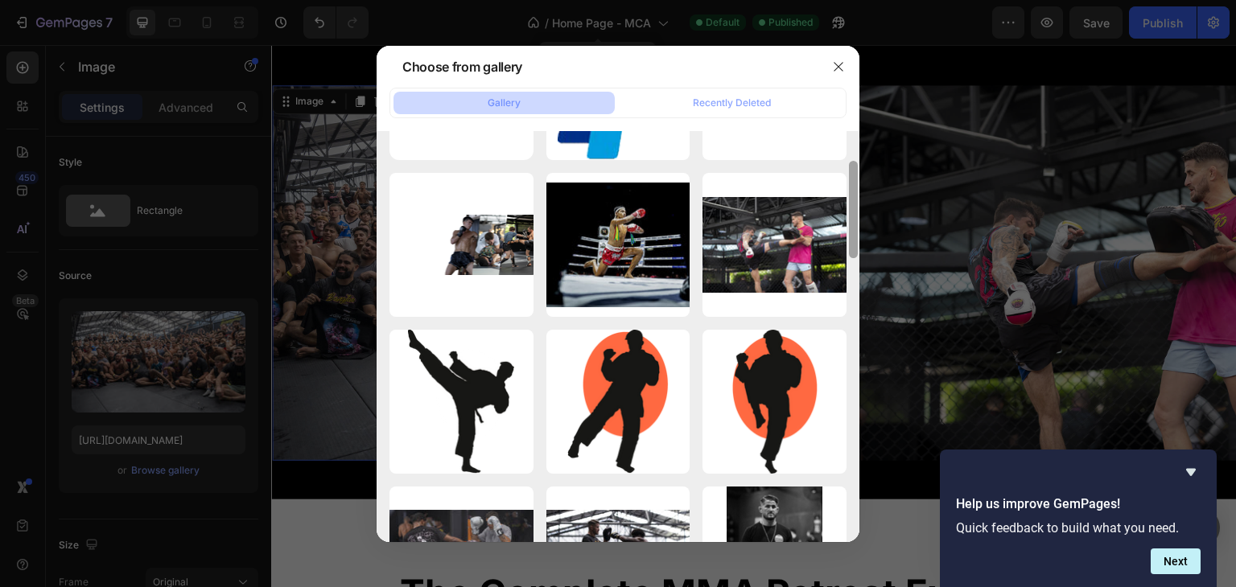
drag, startPoint x: 855, startPoint y: 349, endPoint x: 853, endPoint y: 251, distance: 98.2
click at [853, 251] on div at bounding box center [853, 209] width 9 height 97
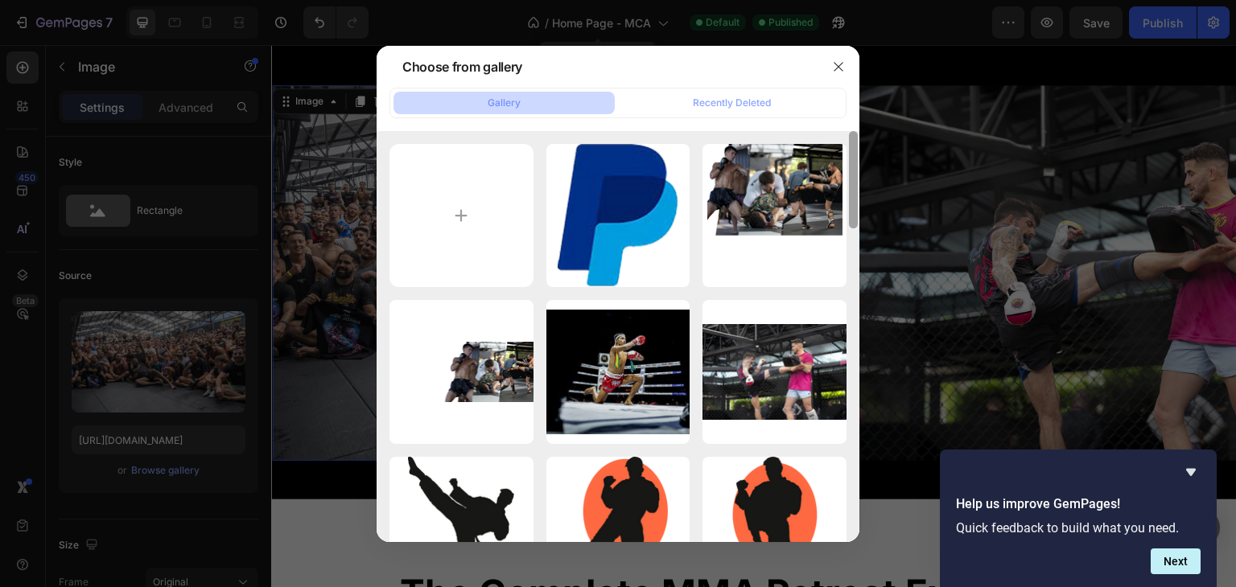
drag, startPoint x: 855, startPoint y: 192, endPoint x: 856, endPoint y: 127, distance: 64.4
click at [856, 127] on div "Gallery Recently Deleted pp_h_rgb_logo_tn.png 63.63 kb IMG COPERTINA MOBILE.web…" at bounding box center [618, 315] width 483 height 455
click at [472, 217] on input "file" at bounding box center [461, 216] width 144 height 144
click at [840, 67] on icon "button" at bounding box center [838, 66] width 13 height 13
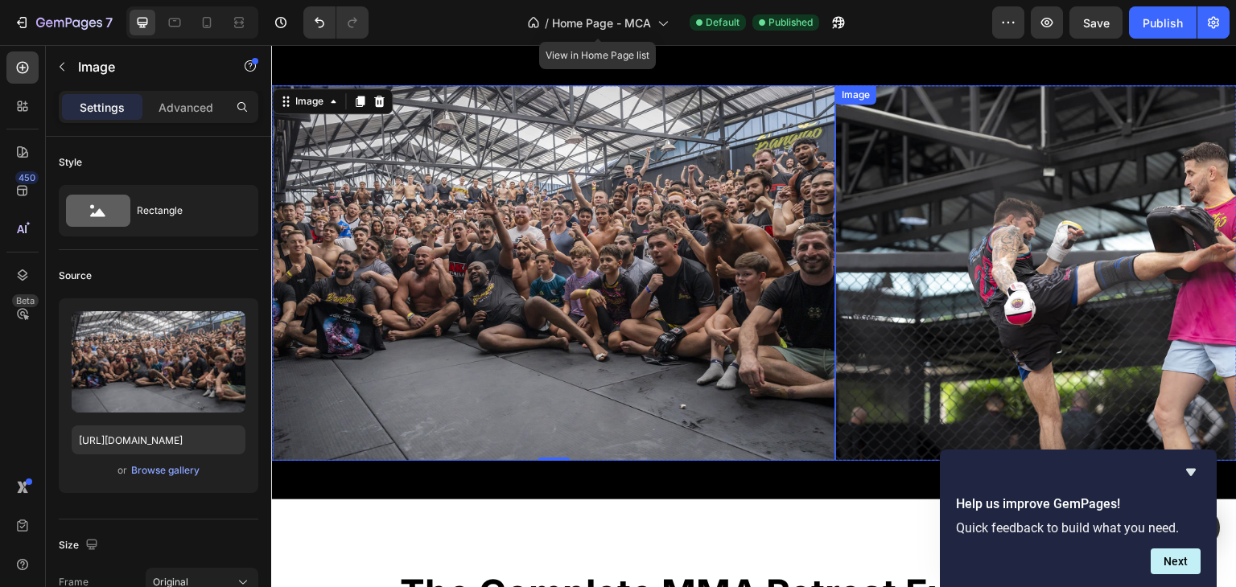
click at [917, 288] on img at bounding box center [1116, 273] width 563 height 376
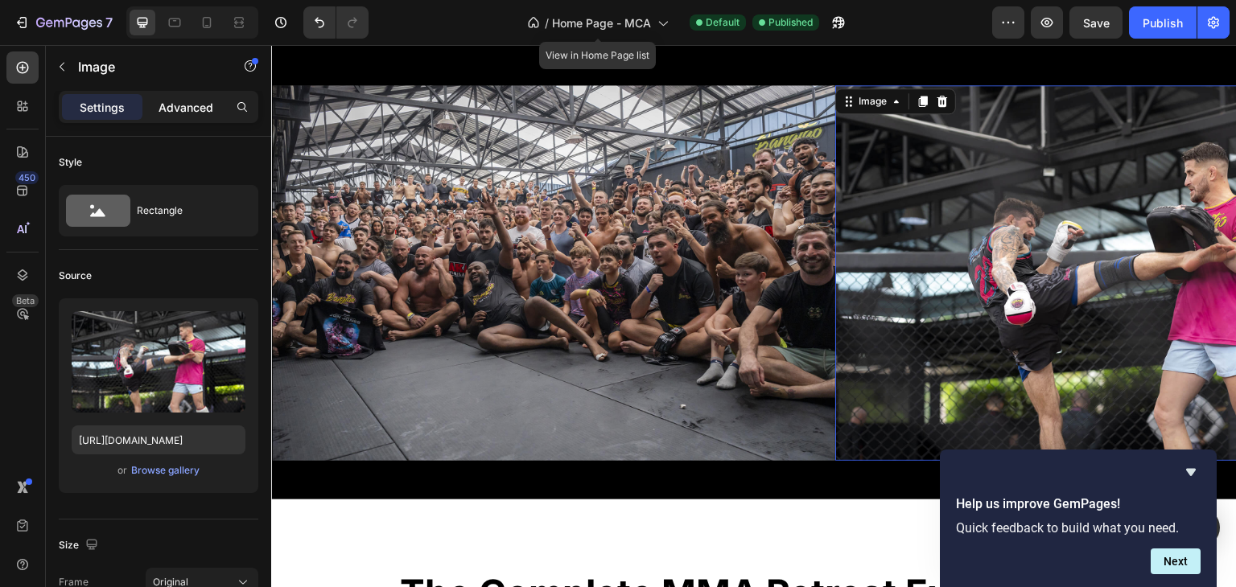
click at [192, 111] on p "Advanced" at bounding box center [186, 107] width 55 height 17
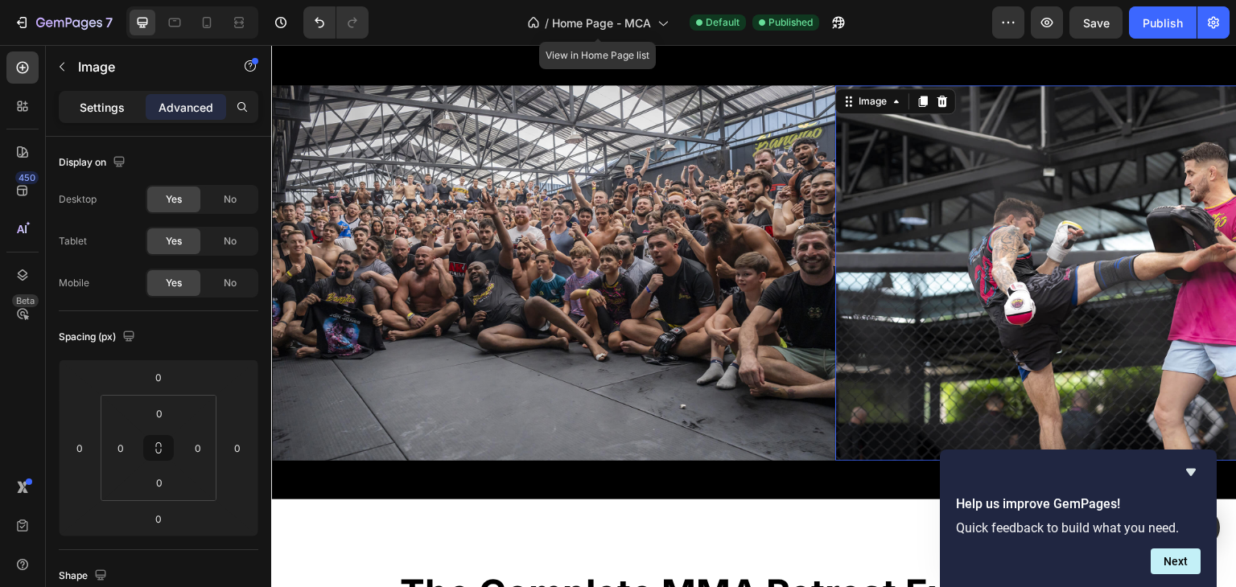
click at [112, 108] on p "Settings" at bounding box center [102, 107] width 45 height 17
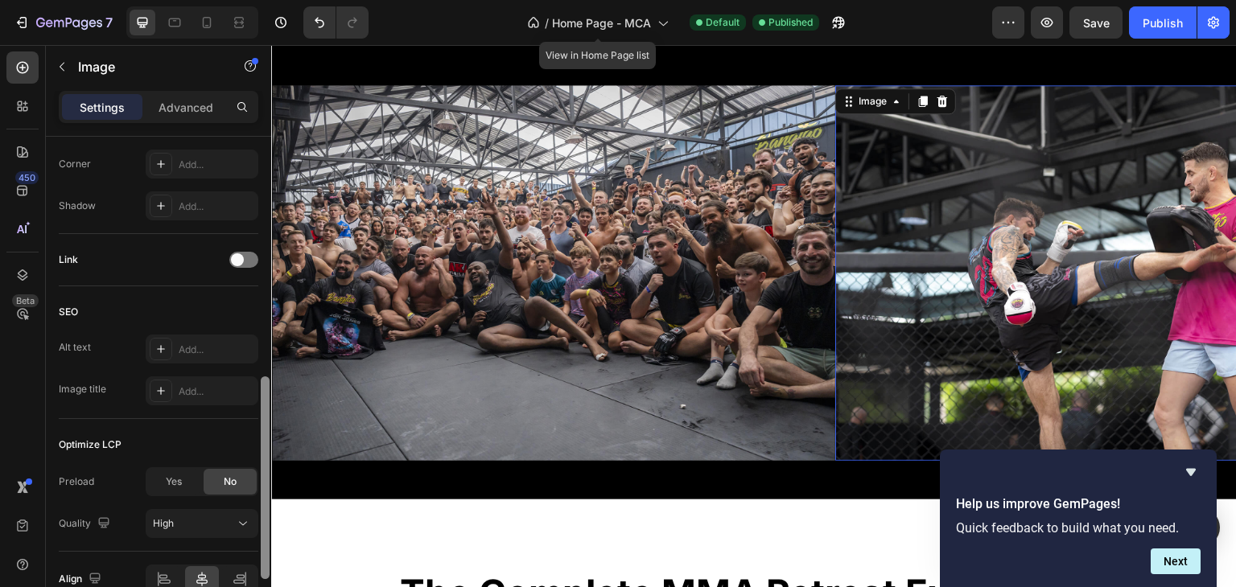
scroll to position [621, 0]
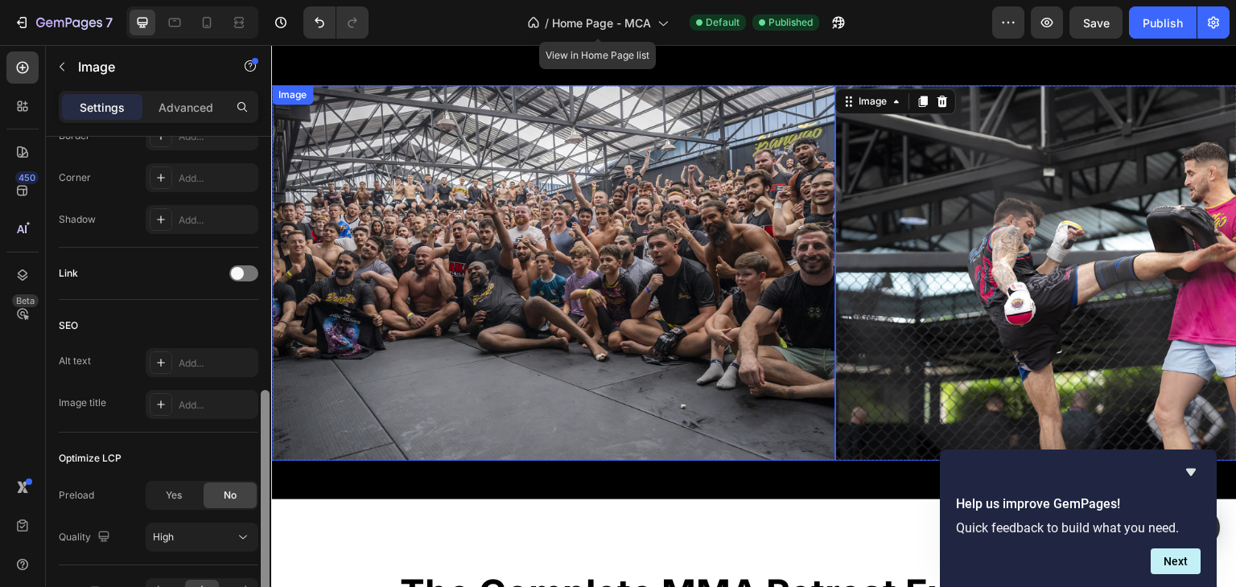
drag, startPoint x: 538, startPoint y: 271, endPoint x: 301, endPoint y: 220, distance: 242.9
click at [876, 484] on div "Image Image 0 Image Image Image Image Image Image Image Image 0 Image Image Ima…" at bounding box center [754, 247] width 966 height 505
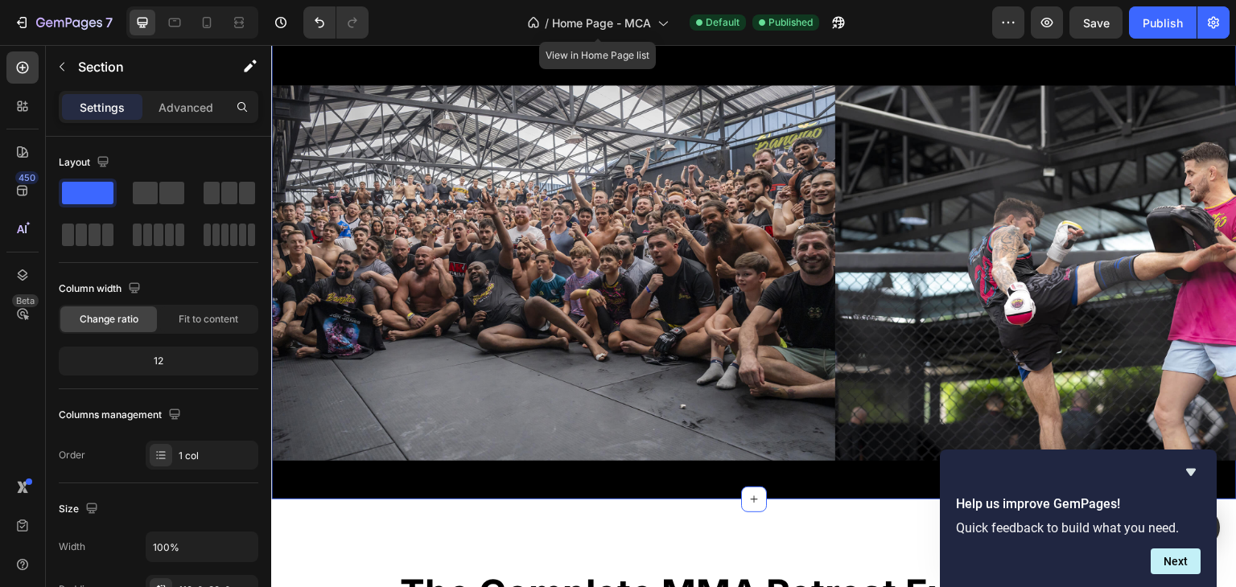
scroll to position [484, 0]
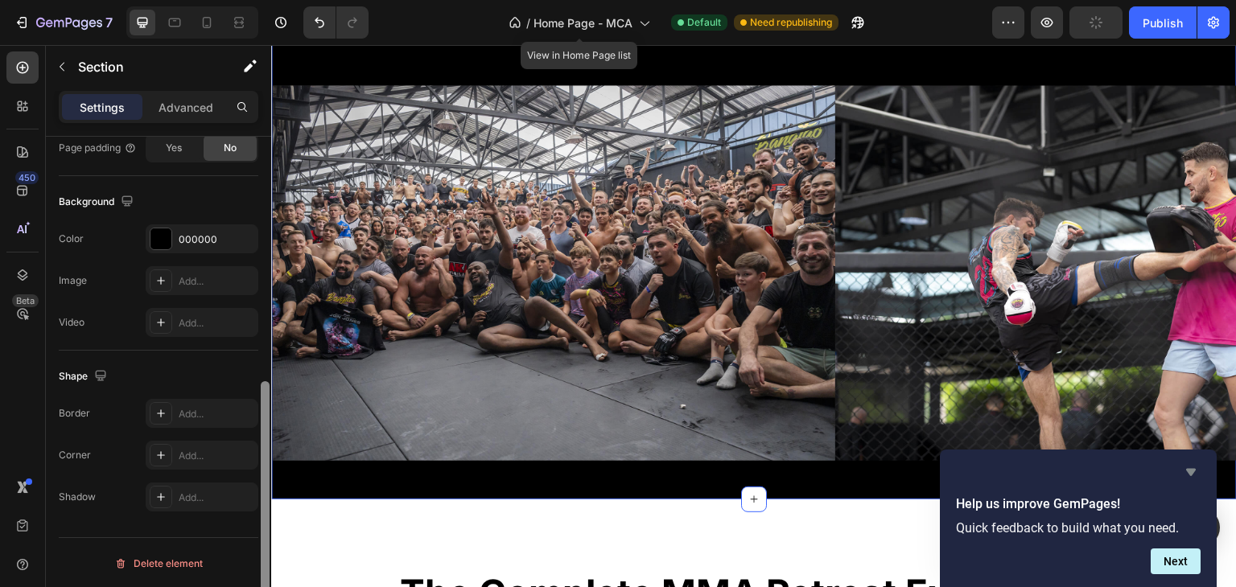
click at [1182, 468] on icon "Hide survey" at bounding box center [1190, 472] width 19 height 19
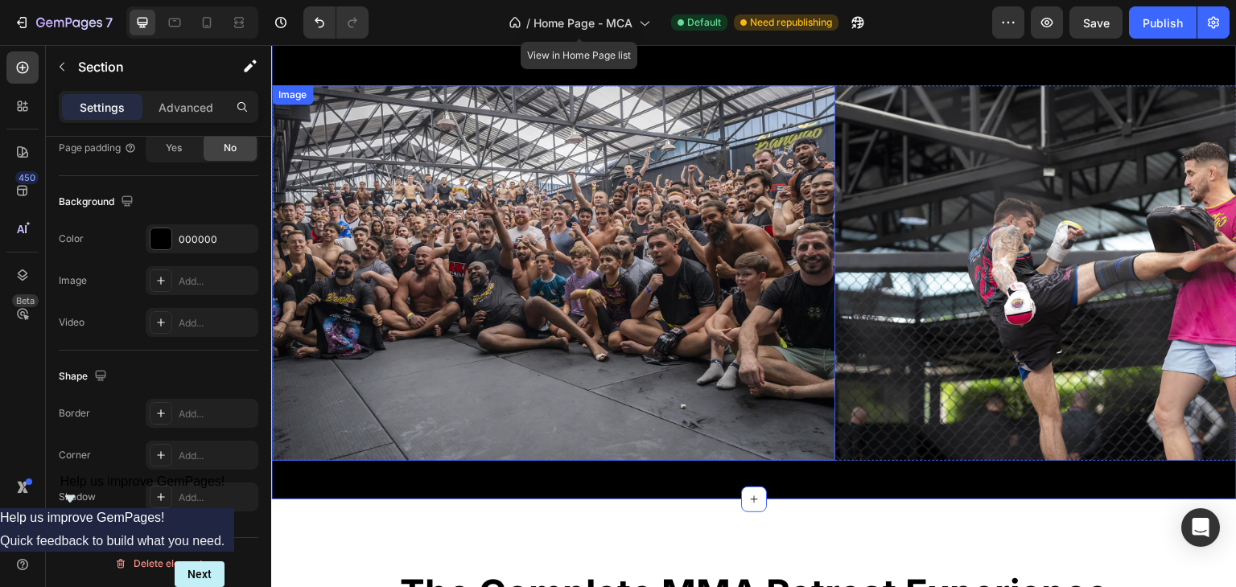
click at [282, 92] on div "Image" at bounding box center [292, 95] width 35 height 14
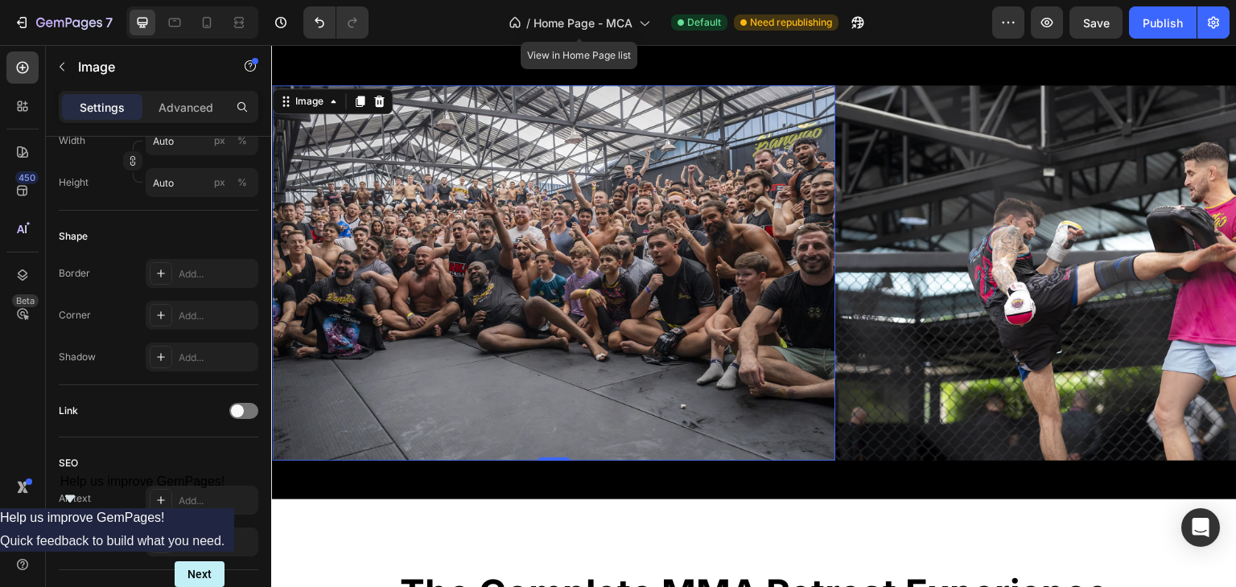
scroll to position [0, 0]
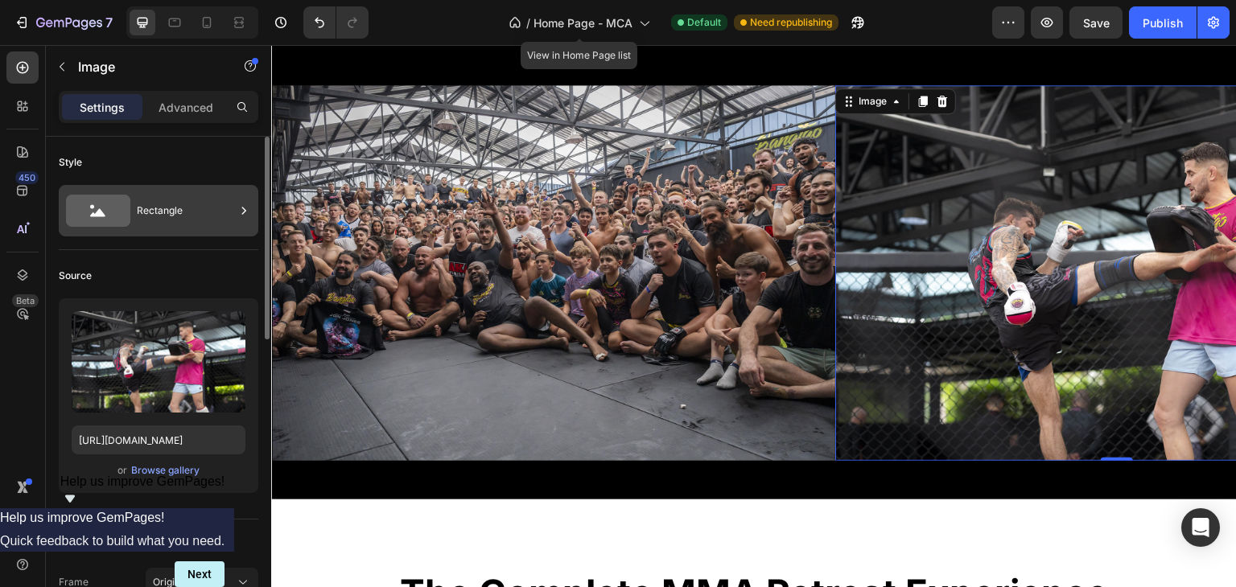
click at [167, 202] on div "Rectangle" at bounding box center [186, 210] width 98 height 37
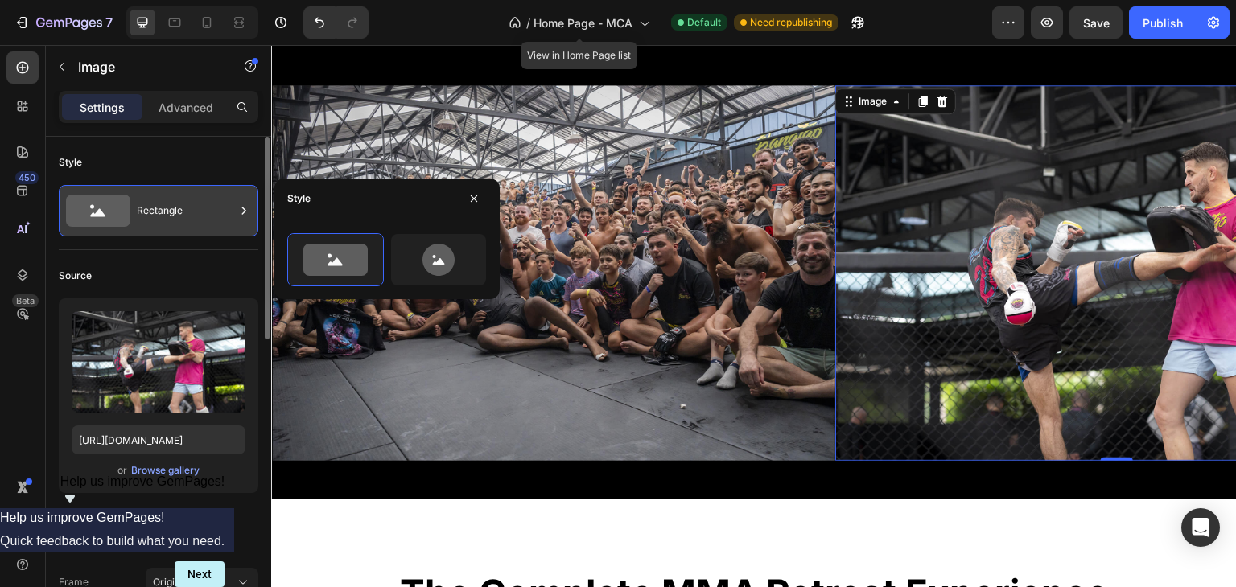
click at [168, 204] on div "Rectangle" at bounding box center [186, 210] width 98 height 37
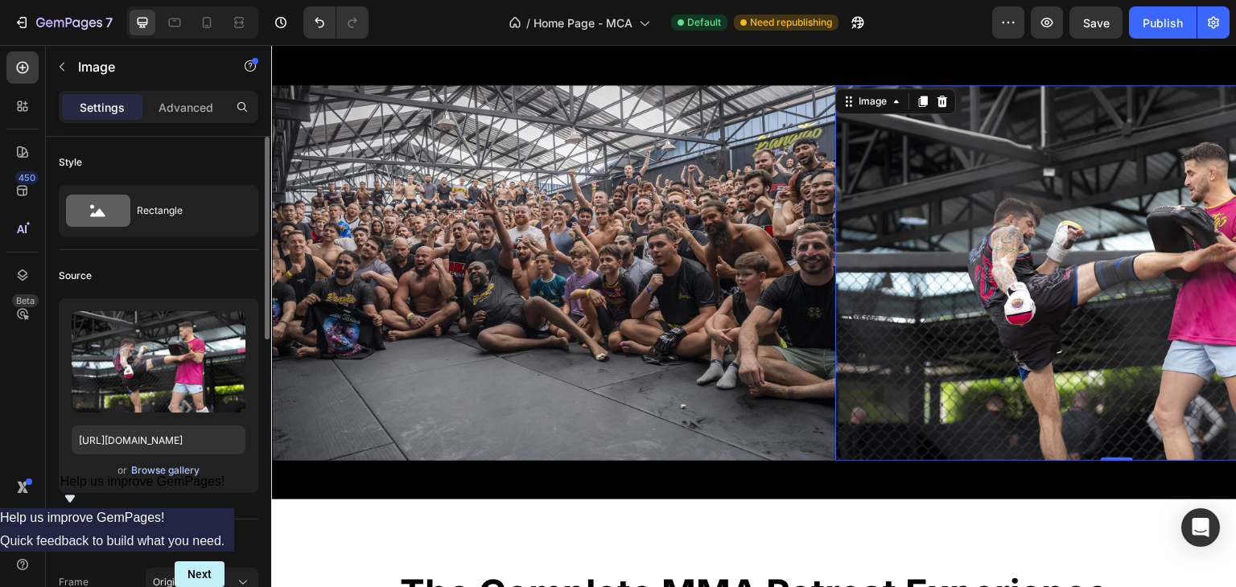
click at [162, 476] on div "Browse gallery" at bounding box center [165, 471] width 68 height 14
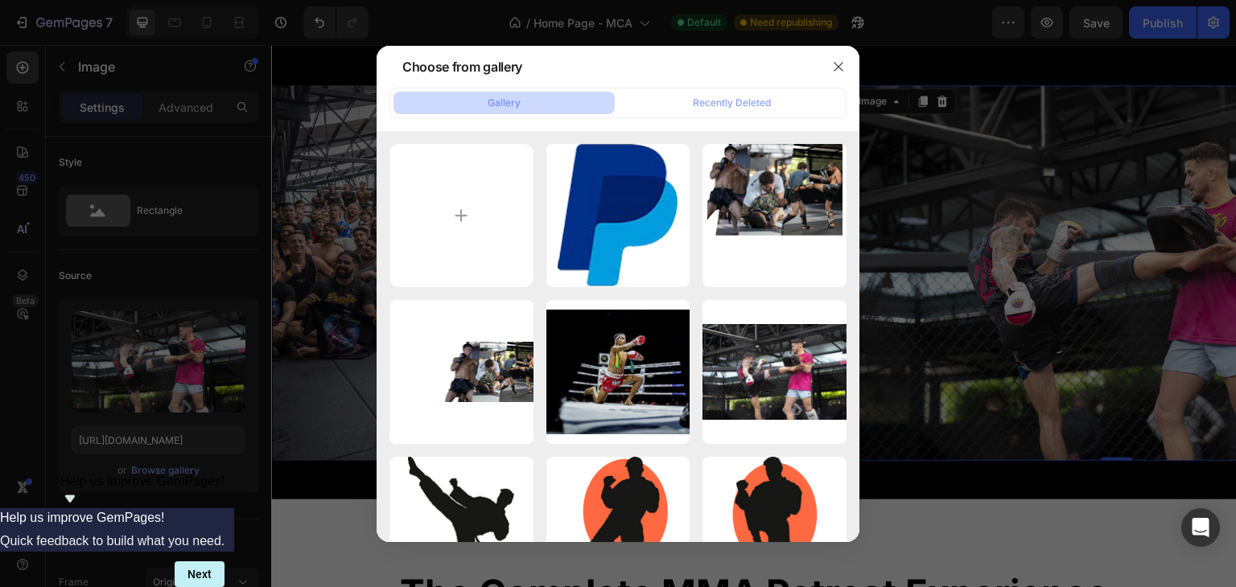
click at [319, 329] on div at bounding box center [618, 293] width 1236 height 587
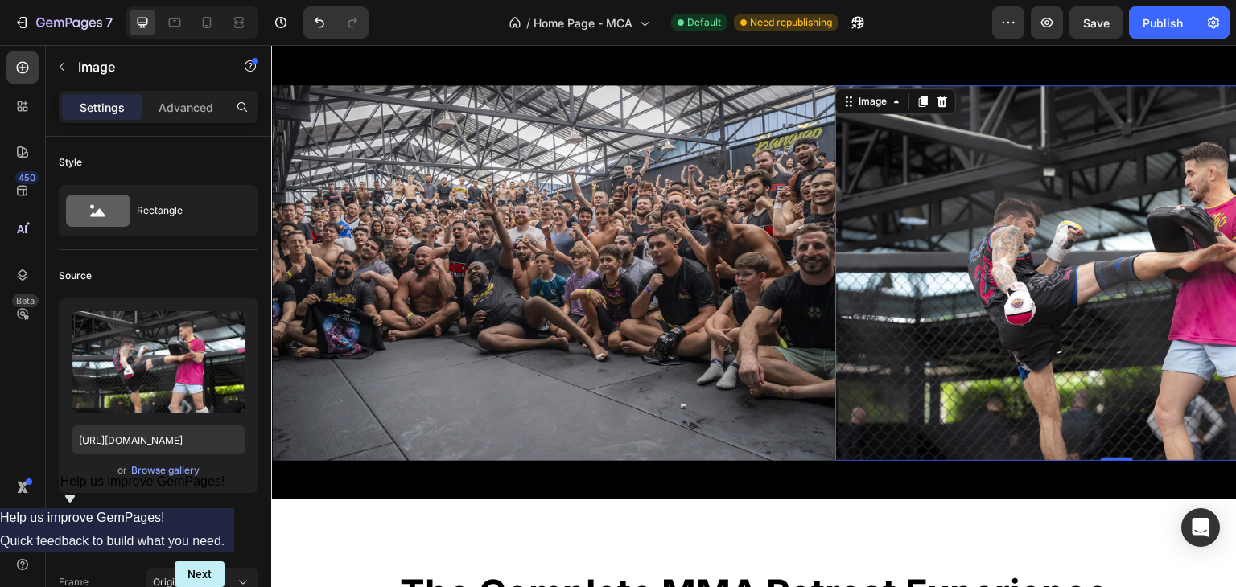
click at [319, 329] on img at bounding box center [553, 273] width 563 height 376
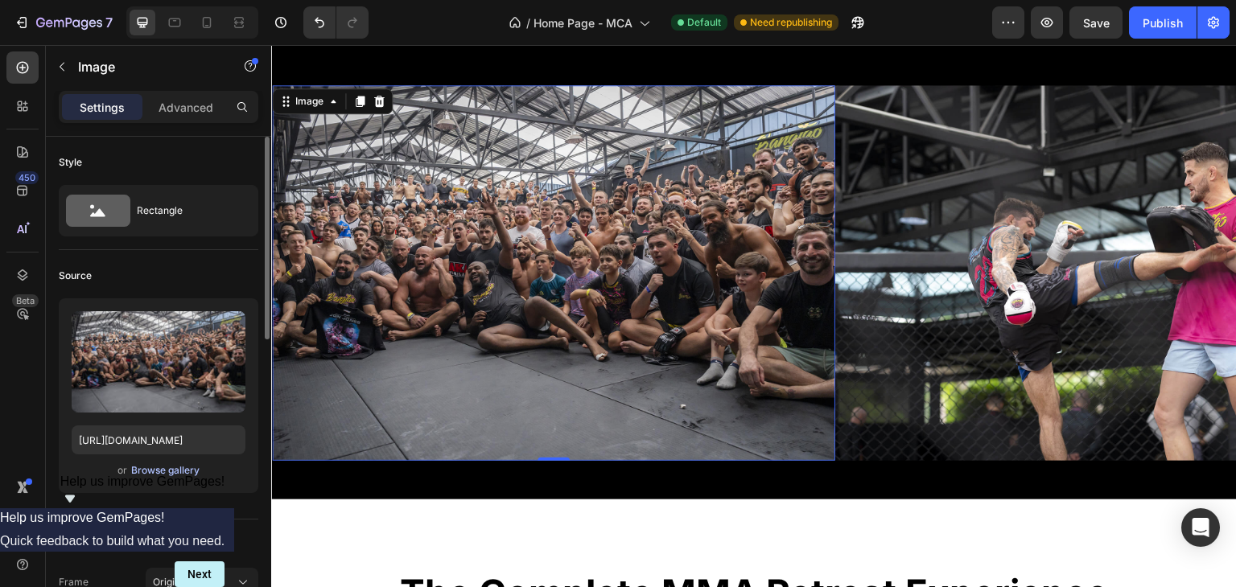
click at [186, 472] on div "Browse gallery" at bounding box center [165, 471] width 68 height 14
